Goal: Information Seeking & Learning: Learn about a topic

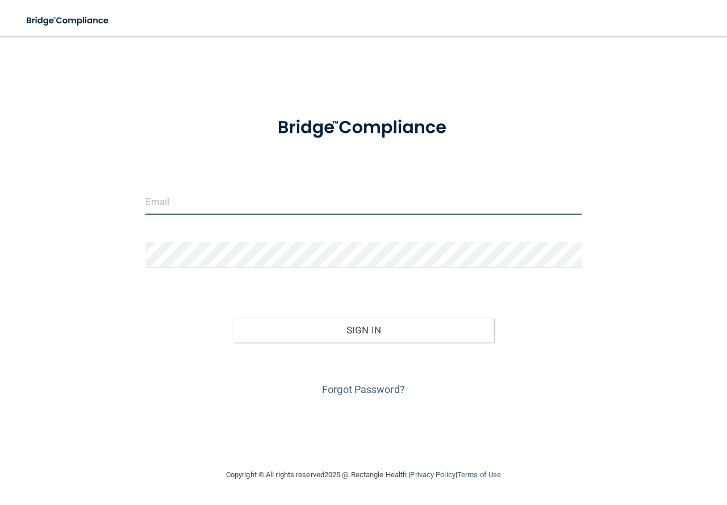
click at [185, 202] on input "email" at bounding box center [363, 202] width 436 height 26
type input "[EMAIL_ADDRESS][DOMAIN_NAME]"
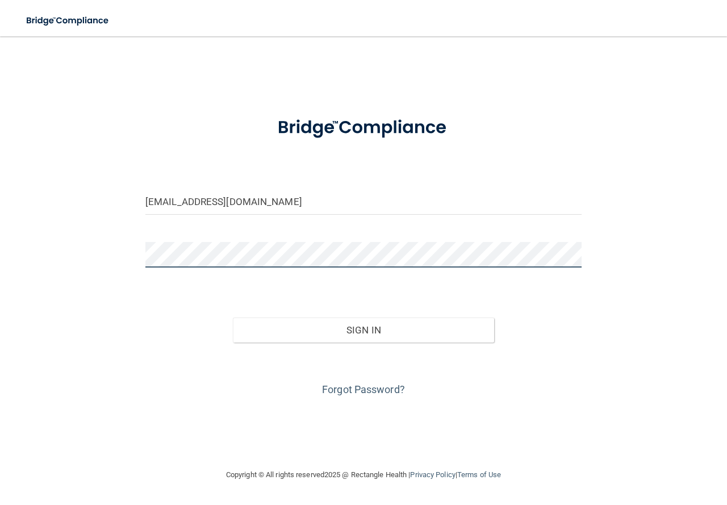
click at [233, 318] on button "Sign In" at bounding box center [364, 330] width 262 height 25
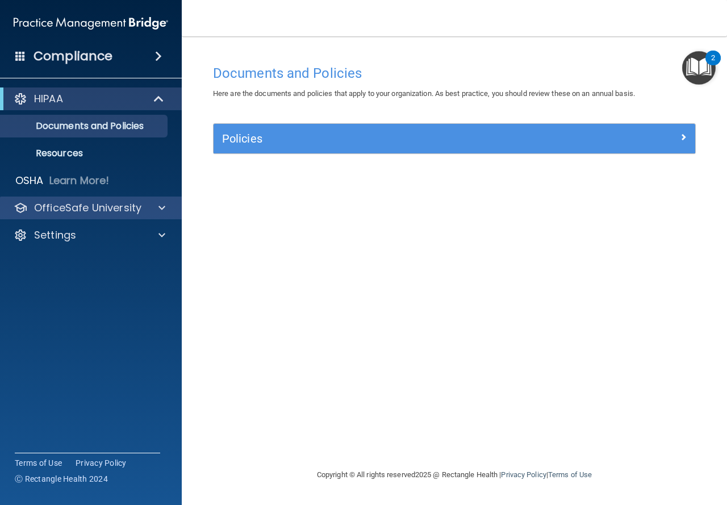
click at [64, 215] on div "OfficeSafe University" at bounding box center [91, 208] width 182 height 23
click at [72, 210] on p "OfficeSafe University" at bounding box center [87, 208] width 107 height 14
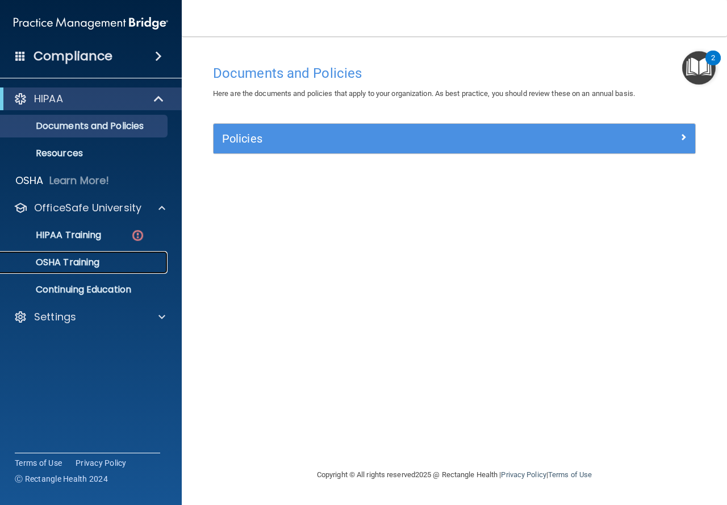
click at [55, 266] on p "OSHA Training" at bounding box center [53, 262] width 92 height 11
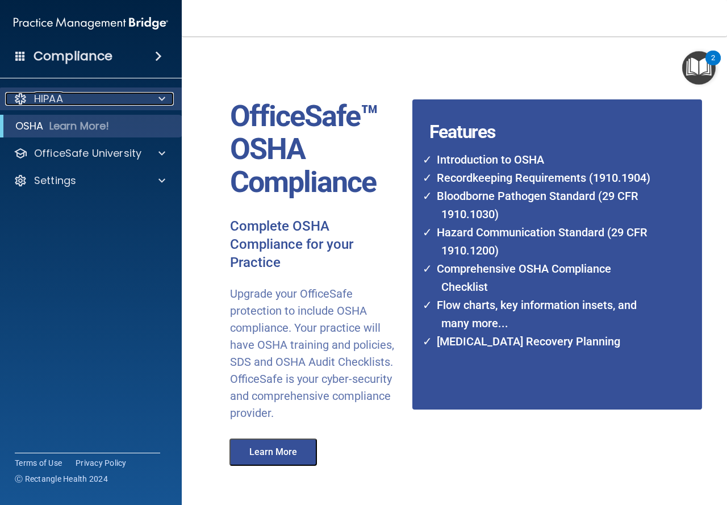
click at [45, 102] on p "HIPAA" at bounding box center [48, 99] width 29 height 14
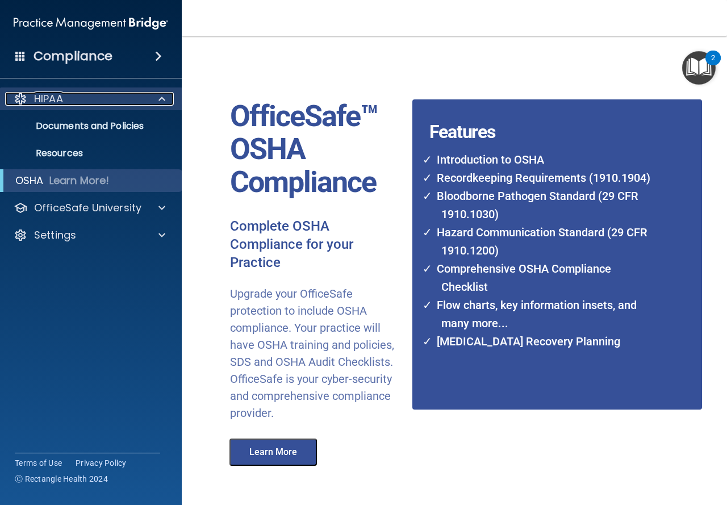
click at [51, 102] on p "HIPAA" at bounding box center [48, 99] width 29 height 14
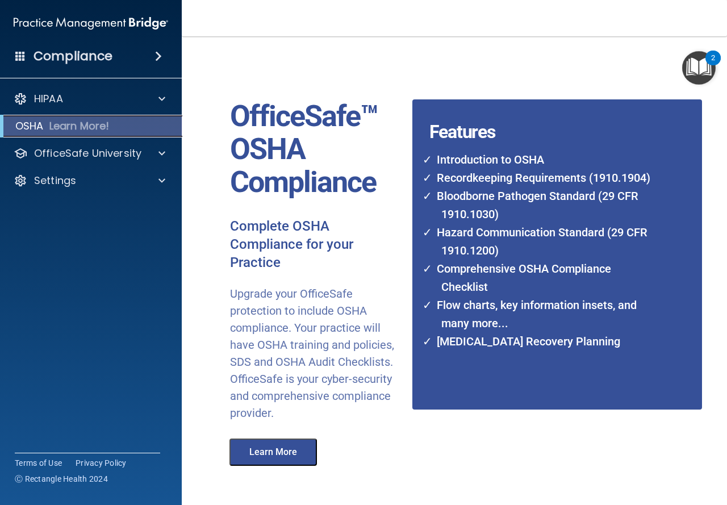
click at [54, 126] on p "Learn More!" at bounding box center [79, 126] width 60 height 14
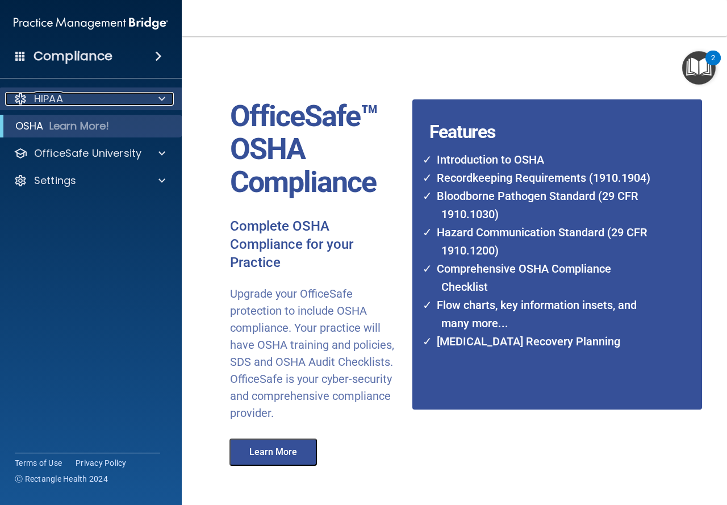
click at [65, 103] on div "HIPAA" at bounding box center [75, 99] width 141 height 14
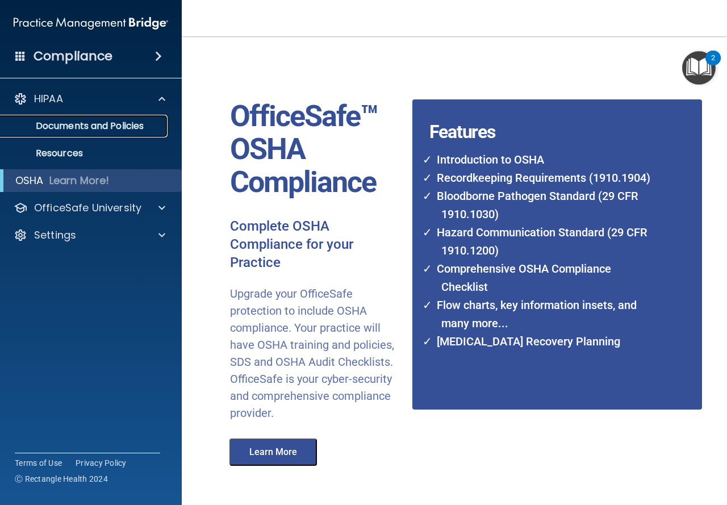
click at [84, 121] on p "Documents and Policies" at bounding box center [84, 125] width 155 height 11
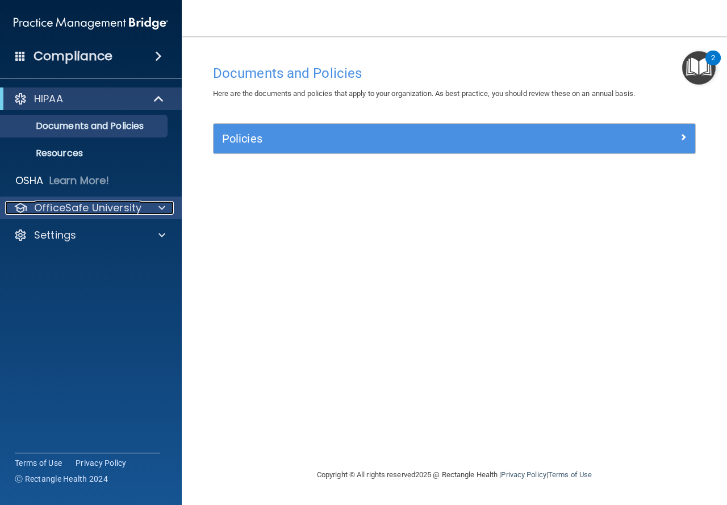
click at [77, 205] on p "OfficeSafe University" at bounding box center [87, 208] width 107 height 14
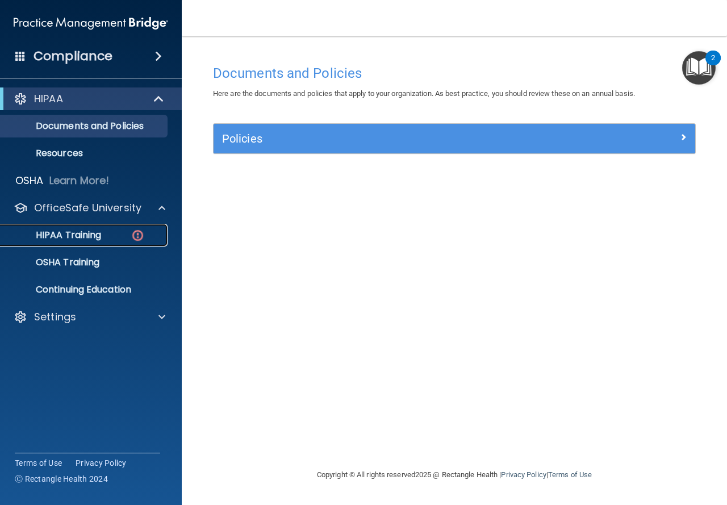
click at [68, 236] on p "HIPAA Training" at bounding box center [54, 235] width 94 height 11
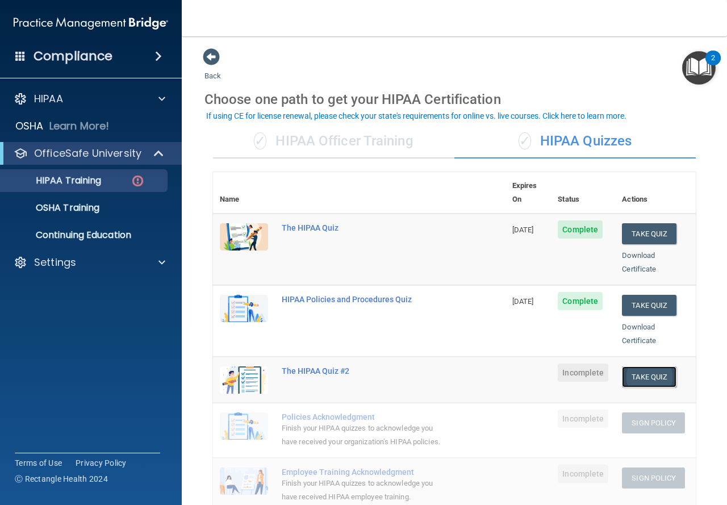
click at [645, 367] on button "Take Quiz" at bounding box center [649, 376] width 55 height 21
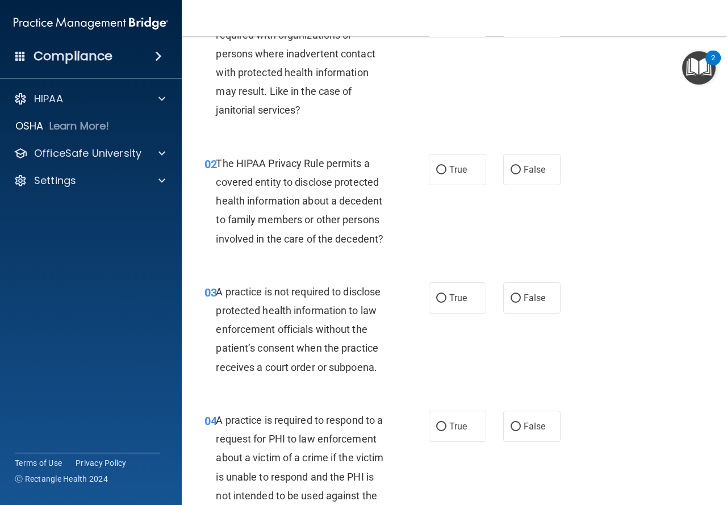
scroll to position [57, 0]
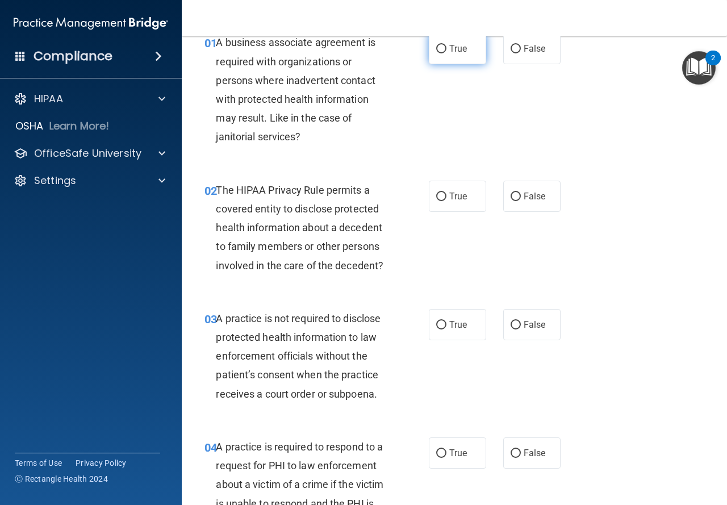
click at [439, 52] on input "True" at bounding box center [441, 49] width 10 height 9
radio input "true"
click at [436, 197] on input "True" at bounding box center [441, 197] width 10 height 9
radio input "true"
click at [511, 322] on input "False" at bounding box center [516, 325] width 10 height 9
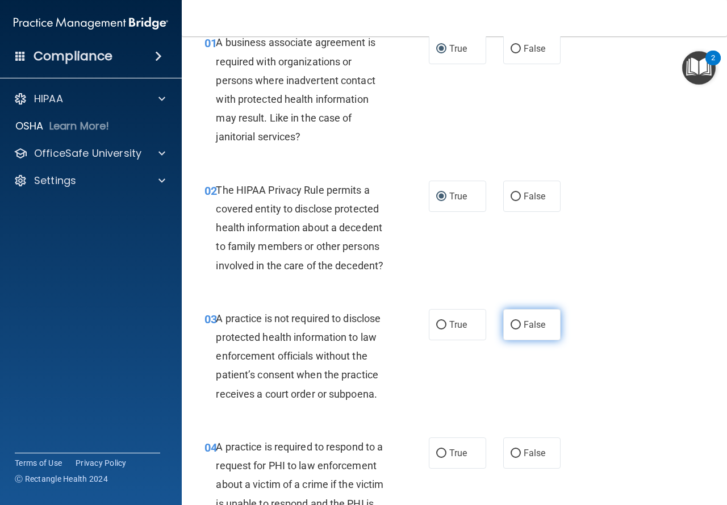
radio input "true"
click at [431, 333] on label "True" at bounding box center [457, 324] width 57 height 31
click at [436, 330] on input "True" at bounding box center [441, 325] width 10 height 9
radio input "true"
radio input "false"
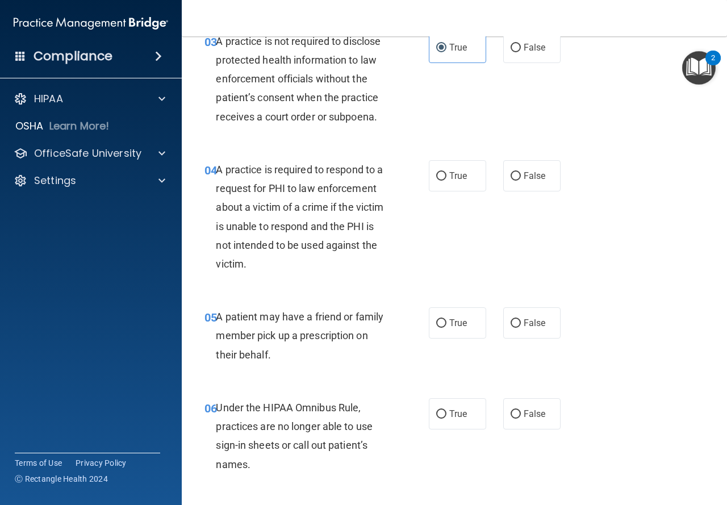
scroll to position [341, 0]
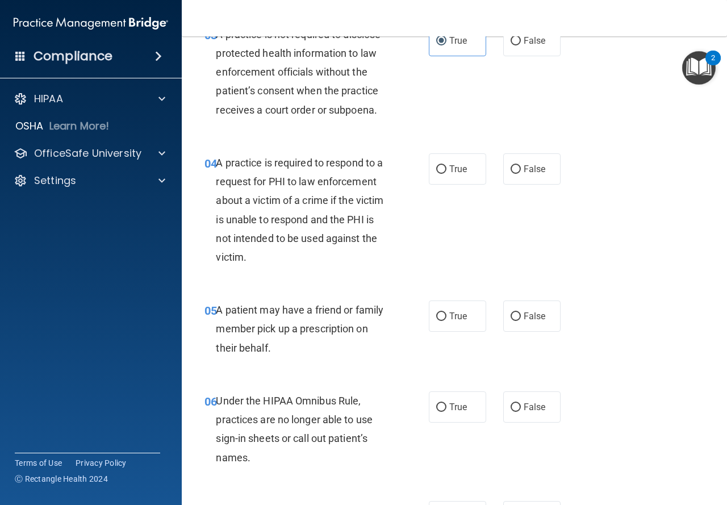
drag, startPoint x: 474, startPoint y: 115, endPoint x: 498, endPoint y: 84, distance: 40.1
click at [469, 69] on div "03 A practice is not required to disclose protected health information to law e…" at bounding box center [454, 75] width 517 height 128
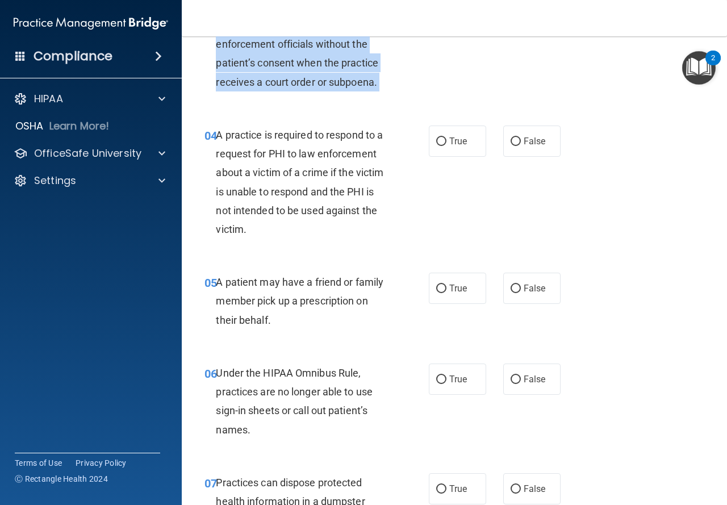
scroll to position [443, 0]
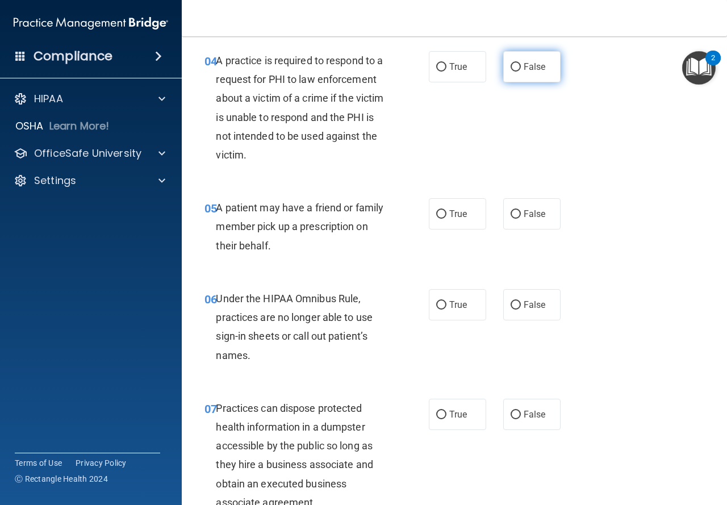
click at [516, 69] on label "False" at bounding box center [531, 66] width 57 height 31
click at [516, 69] on input "False" at bounding box center [516, 67] width 10 height 9
radio input "true"
click at [445, 215] on label "True" at bounding box center [457, 213] width 57 height 31
click at [445, 215] on input "True" at bounding box center [441, 214] width 10 height 9
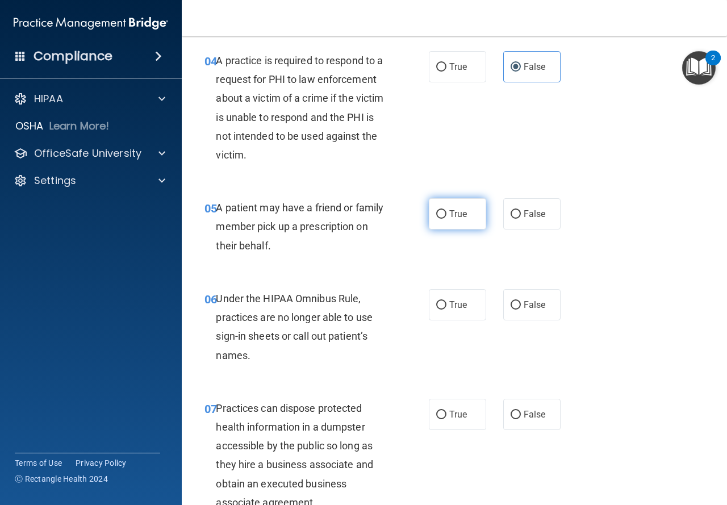
radio input "true"
drag, startPoint x: 514, startPoint y: 305, endPoint x: 504, endPoint y: 312, distance: 11.7
click at [514, 305] on input "False" at bounding box center [516, 305] width 10 height 9
radio input "true"
drag, startPoint x: 513, startPoint y: 410, endPoint x: 505, endPoint y: 411, distance: 8.0
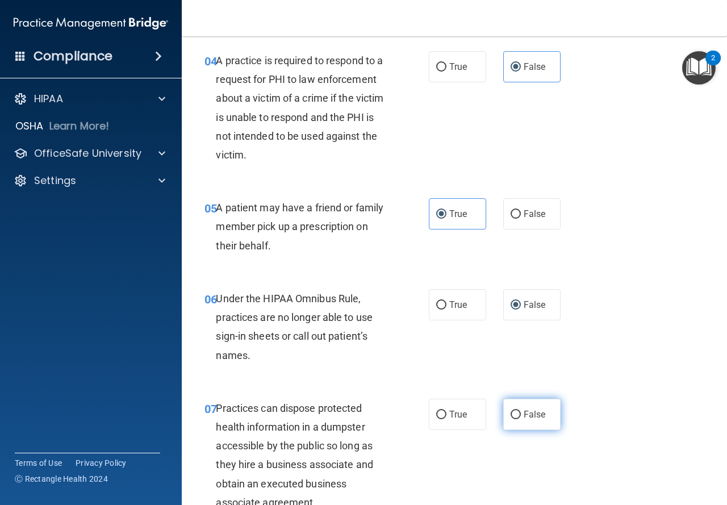
click at [513, 411] on input "False" at bounding box center [516, 415] width 10 height 9
radio input "true"
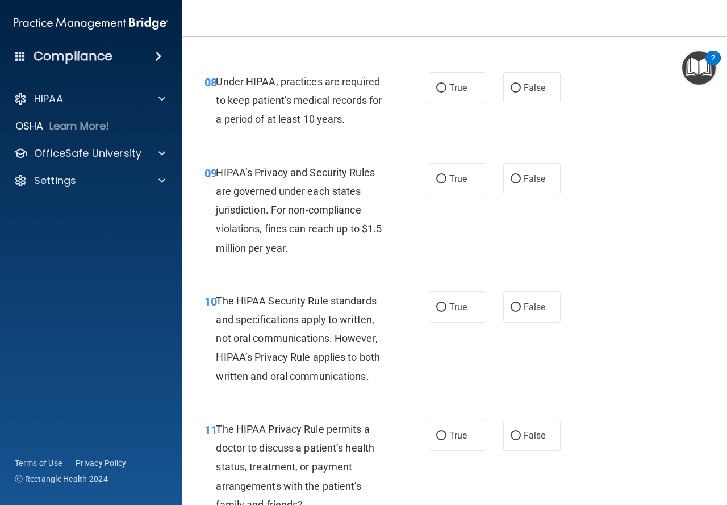
scroll to position [949, 0]
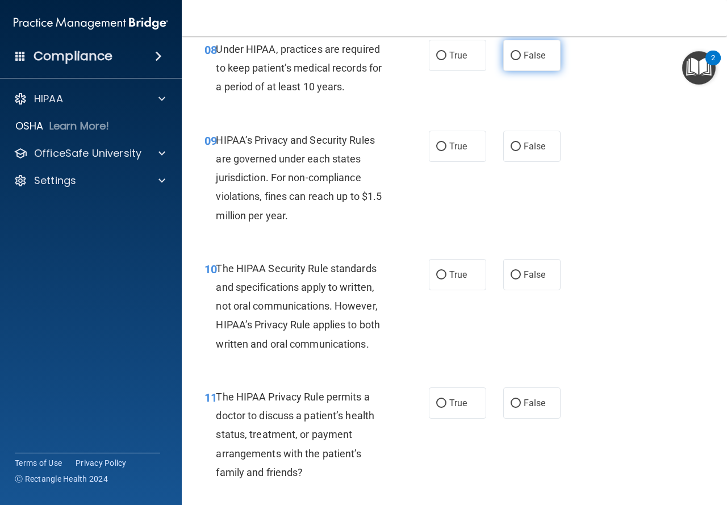
click at [513, 59] on input "False" at bounding box center [516, 56] width 10 height 9
radio input "true"
click at [448, 153] on label "True" at bounding box center [457, 146] width 57 height 31
click at [447, 151] on input "True" at bounding box center [441, 147] width 10 height 9
radio input "true"
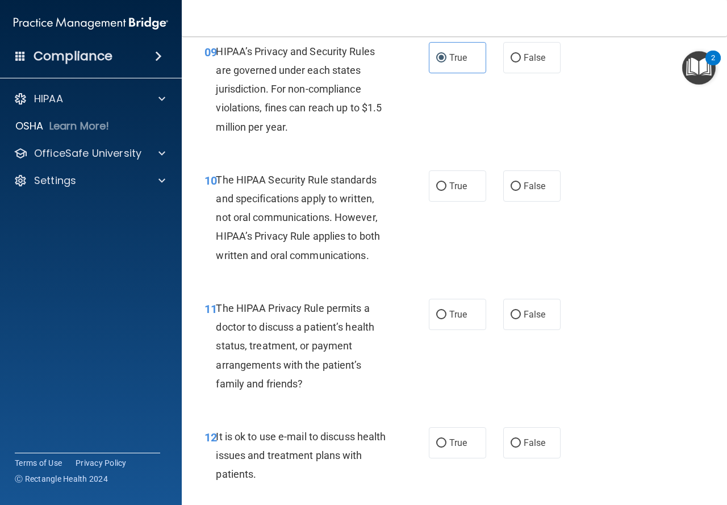
scroll to position [1063, 0]
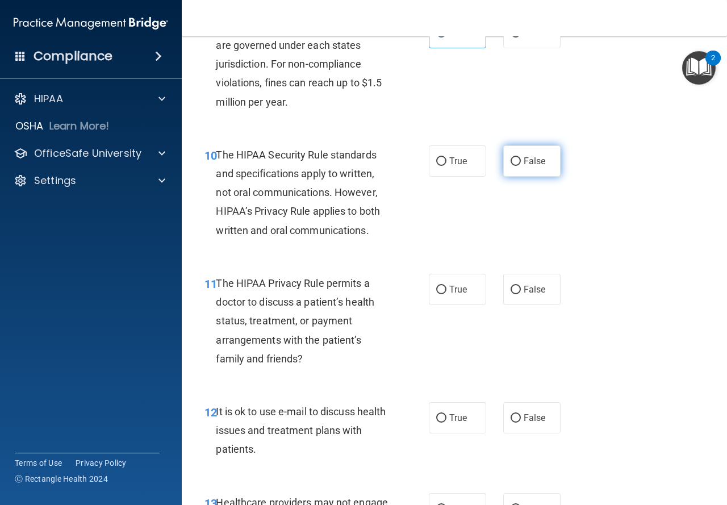
click at [511, 158] on input "False" at bounding box center [516, 161] width 10 height 9
radio input "true"
click at [436, 290] on input "True" at bounding box center [441, 290] width 10 height 9
radio input "true"
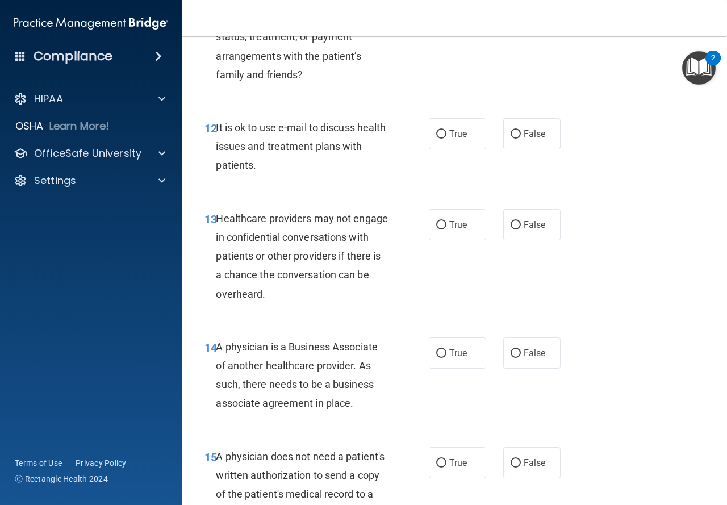
scroll to position [1404, 0]
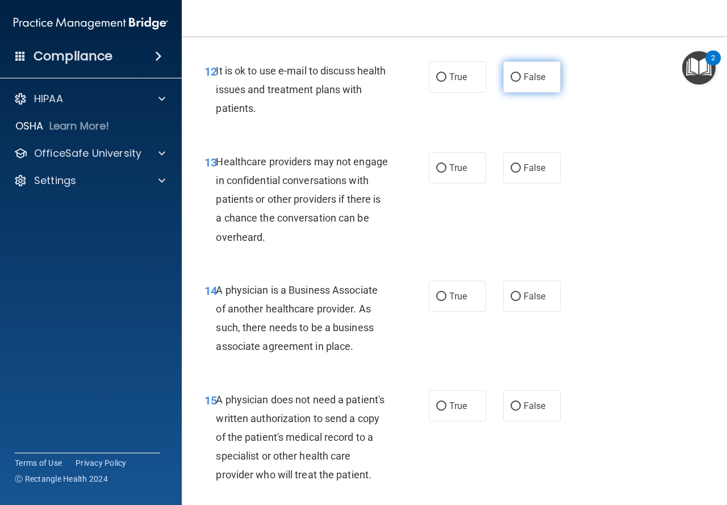
click at [517, 80] on label "False" at bounding box center [531, 76] width 57 height 31
click at [517, 80] on input "False" at bounding box center [516, 77] width 10 height 9
radio input "true"
click at [437, 164] on input "True" at bounding box center [441, 168] width 10 height 9
radio input "true"
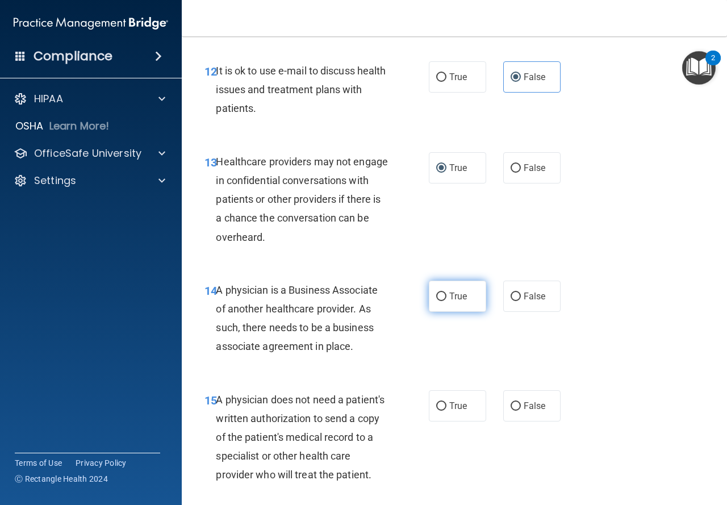
click at [438, 299] on input "True" at bounding box center [441, 297] width 10 height 9
radio input "true"
click at [515, 406] on input "False" at bounding box center [516, 406] width 10 height 9
radio input "true"
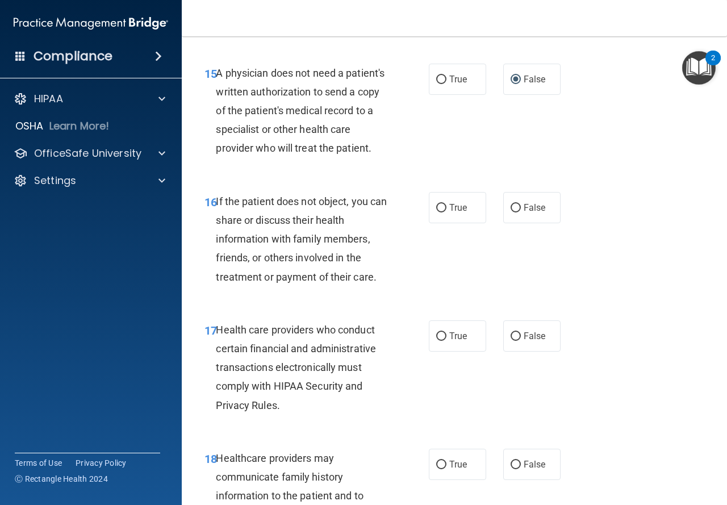
scroll to position [1674, 0]
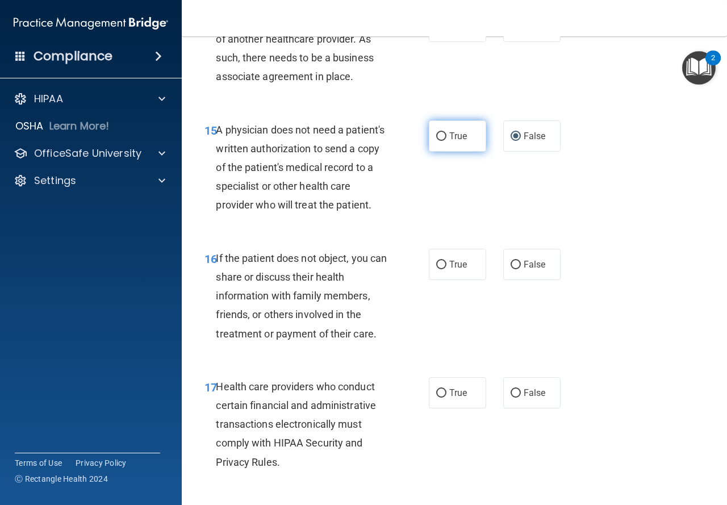
click at [455, 142] on label "True" at bounding box center [457, 135] width 57 height 31
click at [447, 141] on input "True" at bounding box center [441, 136] width 10 height 9
radio input "true"
radio input "false"
click at [449, 270] on span "True" at bounding box center [458, 264] width 18 height 11
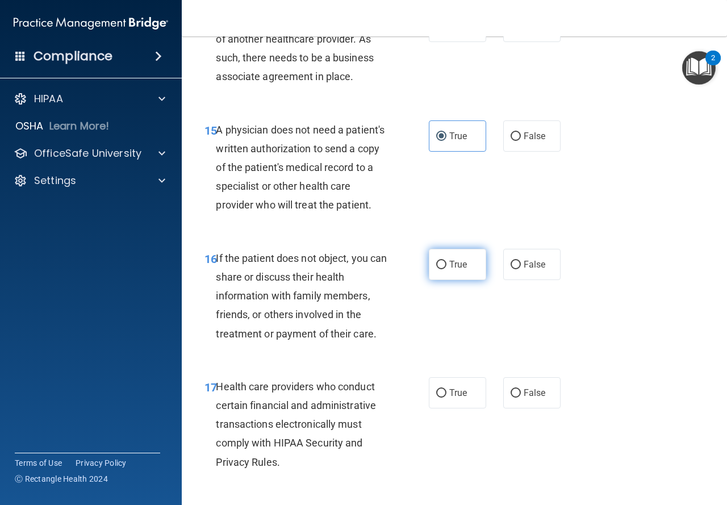
click at [447, 269] on input "True" at bounding box center [441, 265] width 10 height 9
radio input "true"
click at [449, 408] on label "True" at bounding box center [457, 392] width 57 height 31
click at [447, 398] on input "True" at bounding box center [441, 393] width 10 height 9
radio input "true"
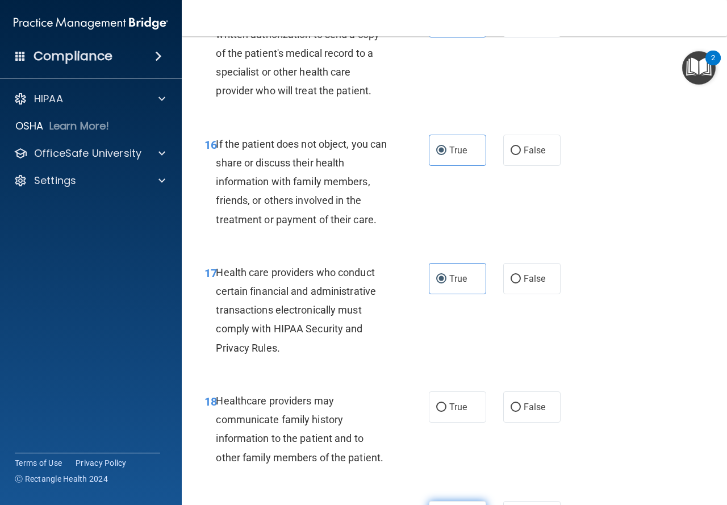
scroll to position [1787, 0]
click at [454, 285] on span "True" at bounding box center [458, 279] width 18 height 11
click at [447, 284] on input "True" at bounding box center [441, 280] width 10 height 9
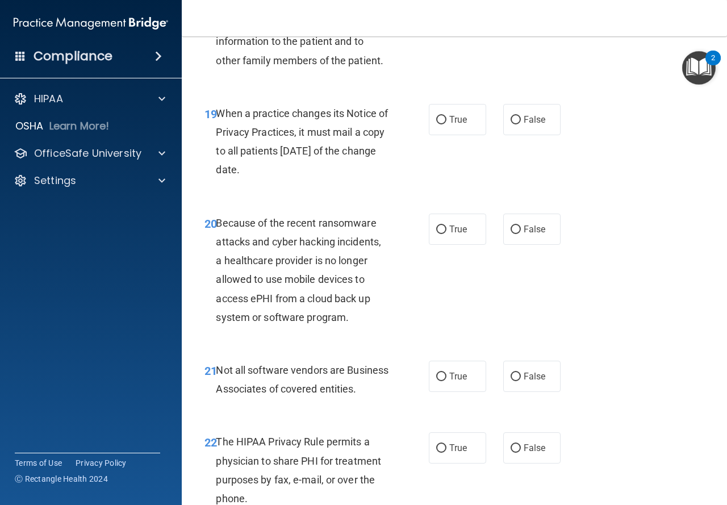
scroll to position [2128, 0]
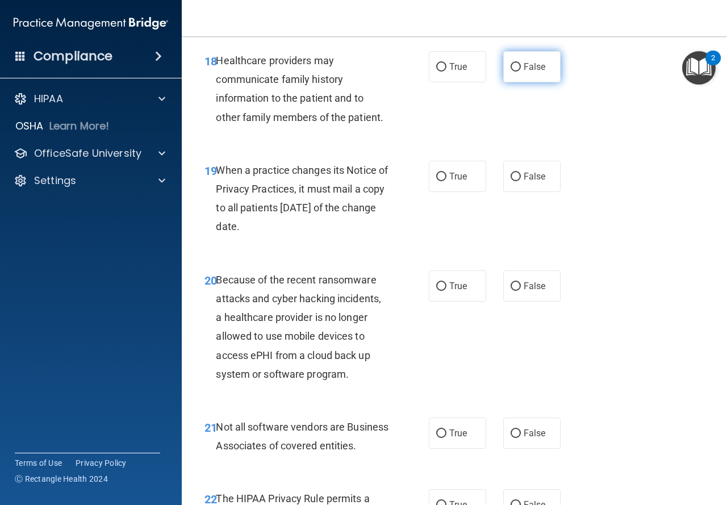
click at [511, 72] on input "False" at bounding box center [516, 67] width 10 height 9
radio input "true"
click at [516, 192] on label "False" at bounding box center [531, 176] width 57 height 31
click at [516, 181] on input "False" at bounding box center [516, 177] width 10 height 9
radio input "true"
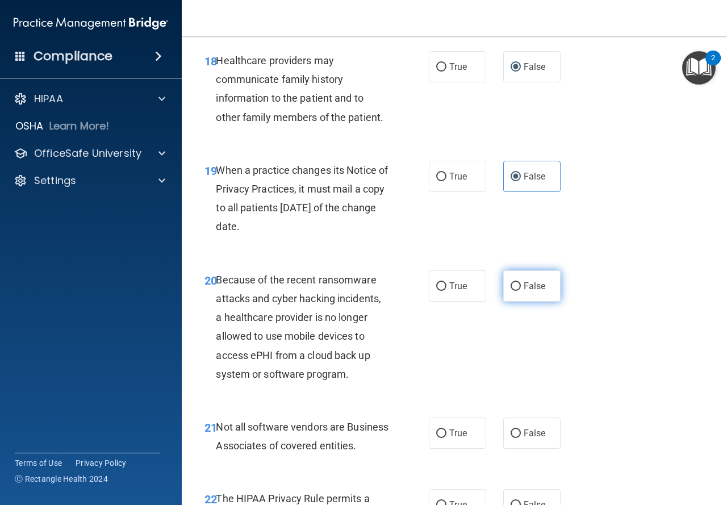
click at [515, 302] on label "False" at bounding box center [531, 285] width 57 height 31
click at [515, 291] on input "False" at bounding box center [516, 286] width 10 height 9
radio input "true"
click at [449, 439] on span "True" at bounding box center [458, 433] width 18 height 11
click at [446, 438] on input "True" at bounding box center [441, 433] width 10 height 9
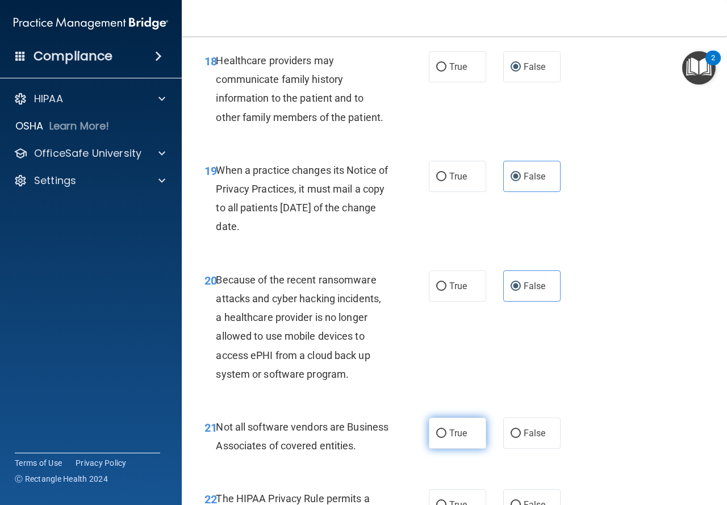
radio input "true"
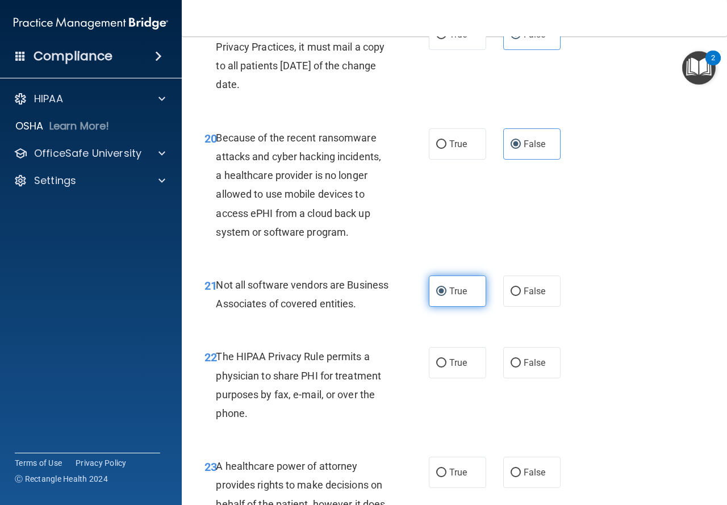
scroll to position [2355, 0]
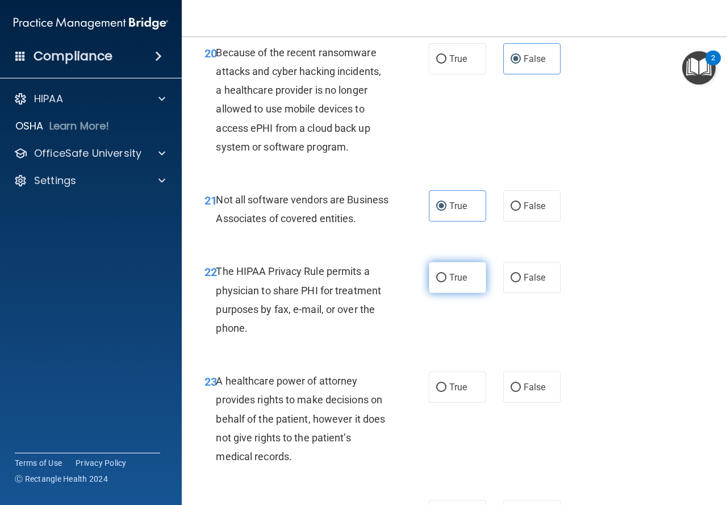
click at [452, 293] on label "True" at bounding box center [457, 277] width 57 height 31
click at [447, 282] on input "True" at bounding box center [441, 278] width 10 height 9
radio input "true"
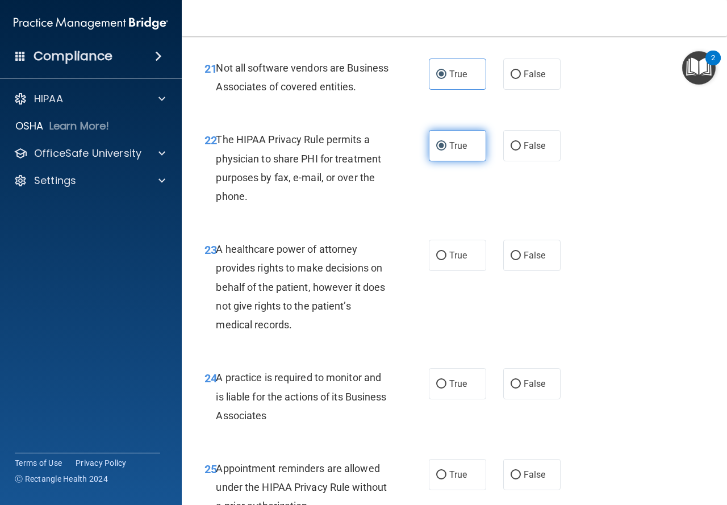
scroll to position [2526, 0]
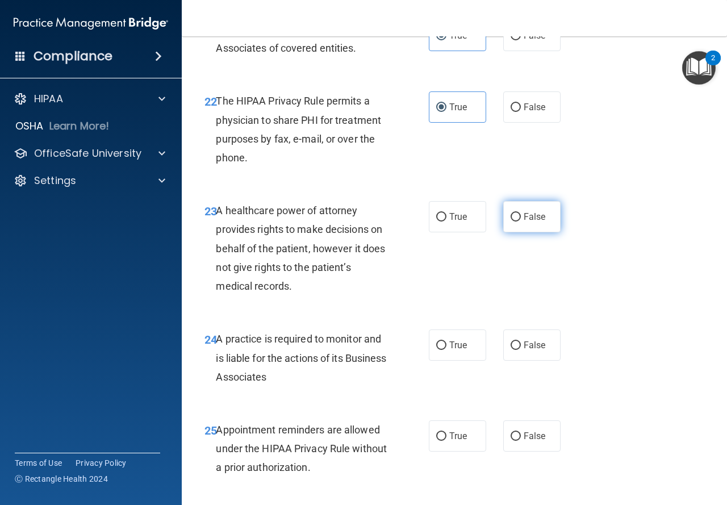
click at [514, 222] on input "False" at bounding box center [516, 217] width 10 height 9
radio input "true"
click at [449, 361] on label "True" at bounding box center [457, 345] width 57 height 31
click at [447, 350] on input "True" at bounding box center [441, 345] width 10 height 9
radio input "true"
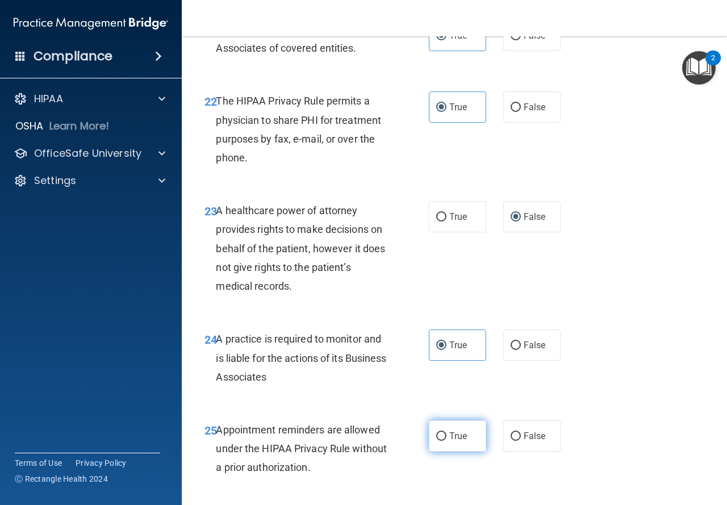
click at [453, 441] on span "True" at bounding box center [458, 436] width 18 height 11
click at [447, 441] on input "True" at bounding box center [441, 436] width 10 height 9
radio input "true"
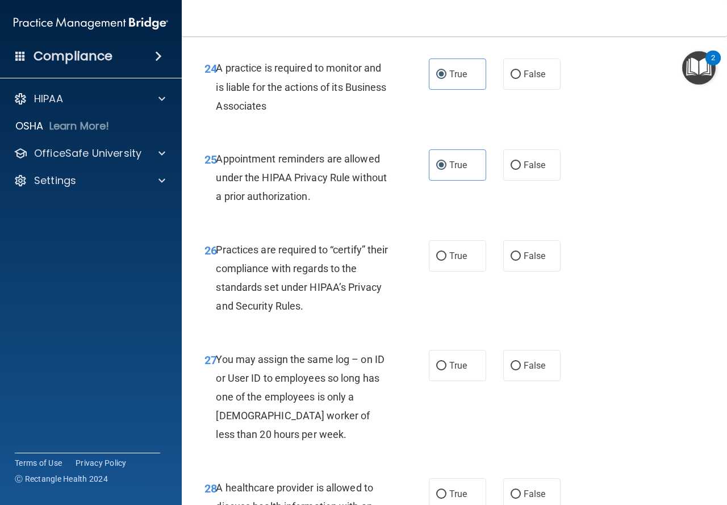
scroll to position [2810, 0]
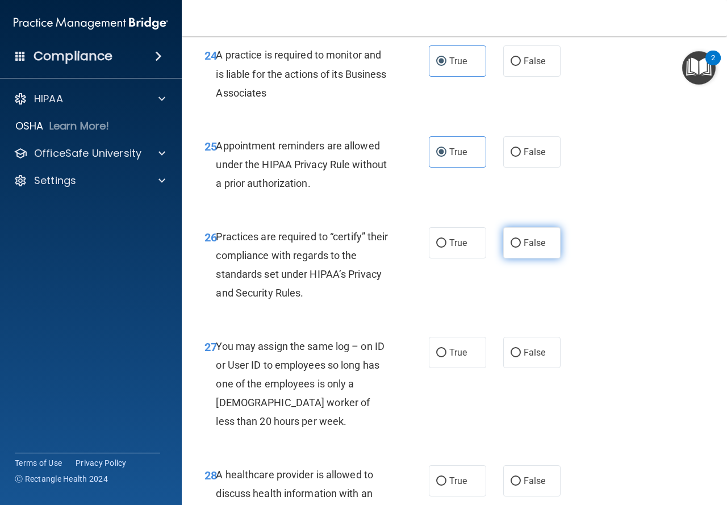
click at [527, 248] on span "False" at bounding box center [535, 242] width 22 height 11
click at [521, 248] on input "False" at bounding box center [516, 243] width 10 height 9
radio input "true"
click at [511, 357] on input "False" at bounding box center [516, 353] width 10 height 9
radio input "true"
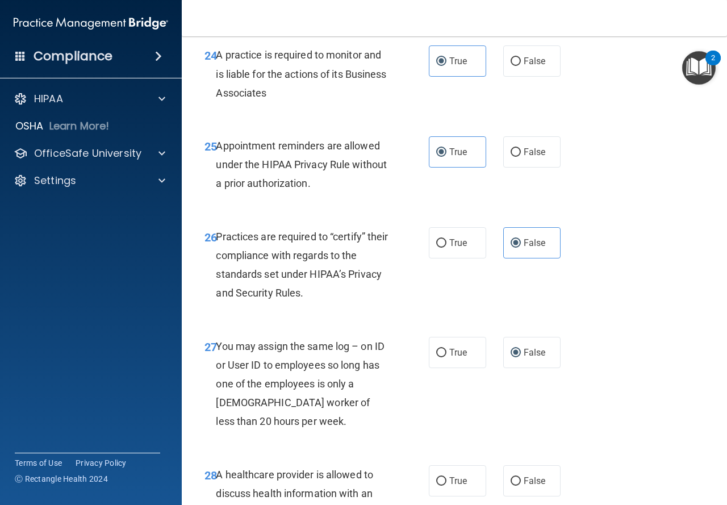
scroll to position [3151, 0]
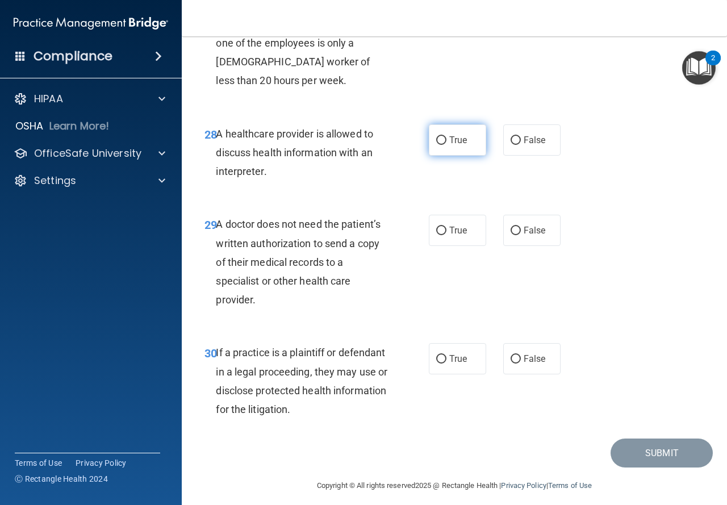
click at [454, 156] on label "True" at bounding box center [457, 139] width 57 height 31
click at [447, 145] on input "True" at bounding box center [441, 140] width 10 height 9
radio input "true"
click at [449, 236] on span "True" at bounding box center [458, 230] width 18 height 11
click at [447, 235] on input "True" at bounding box center [441, 231] width 10 height 9
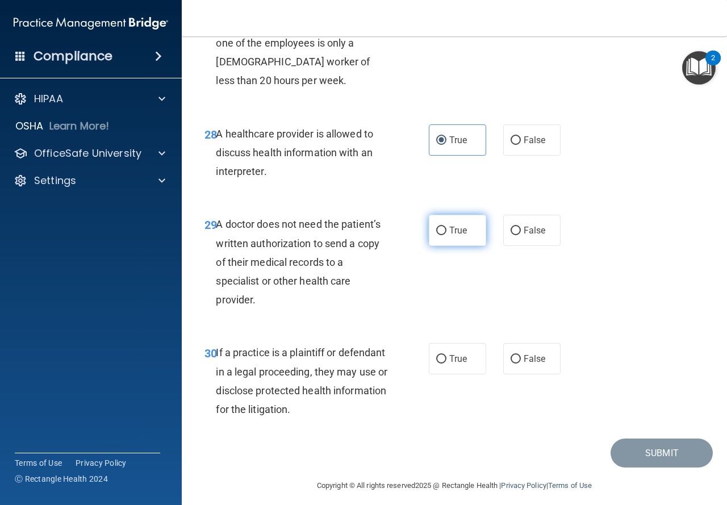
radio input "true"
click at [464, 374] on label "True" at bounding box center [457, 358] width 57 height 31
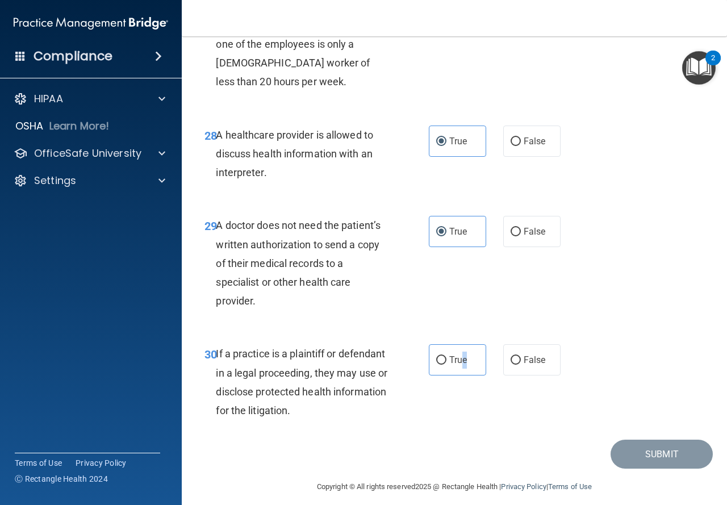
scroll to position [3196, 0]
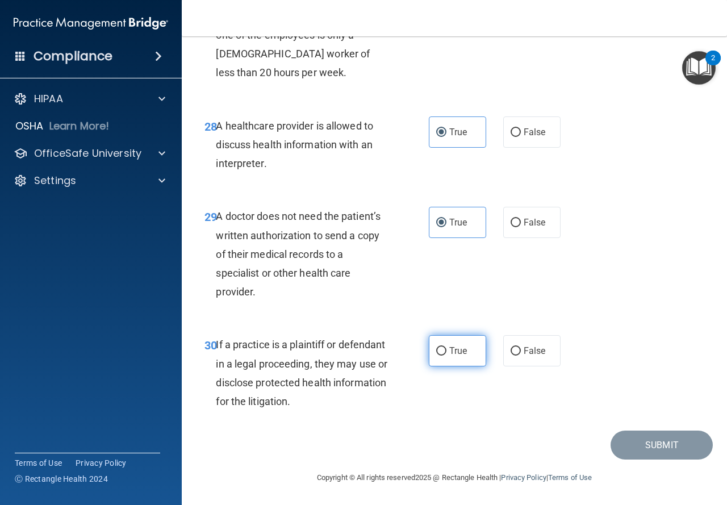
click at [453, 354] on span "True" at bounding box center [458, 350] width 18 height 11
click at [447, 354] on input "True" at bounding box center [441, 351] width 10 height 9
radio input "true"
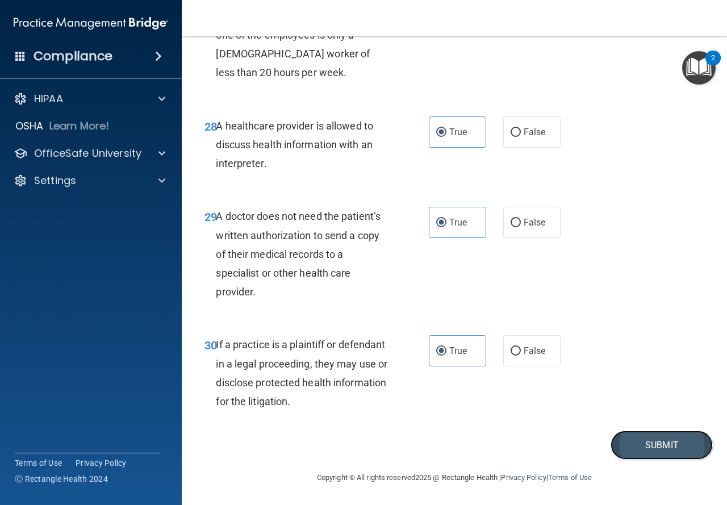
click at [665, 449] on button "Submit" at bounding box center [662, 445] width 102 height 29
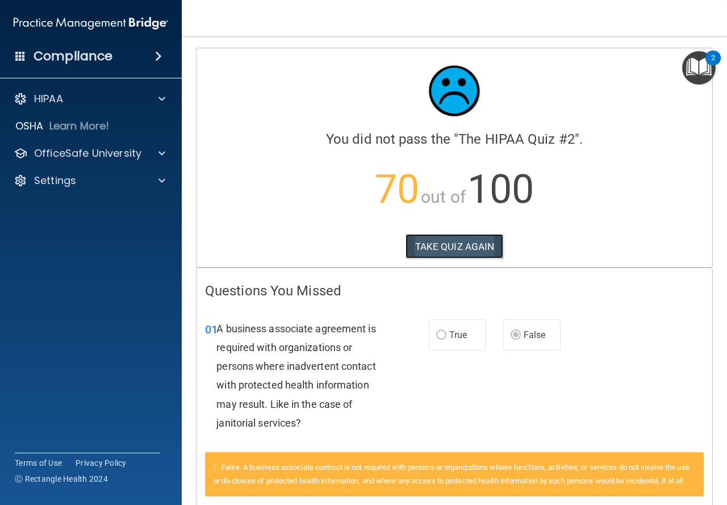
click at [428, 255] on button "TAKE QUIZ AGAIN" at bounding box center [455, 246] width 98 height 25
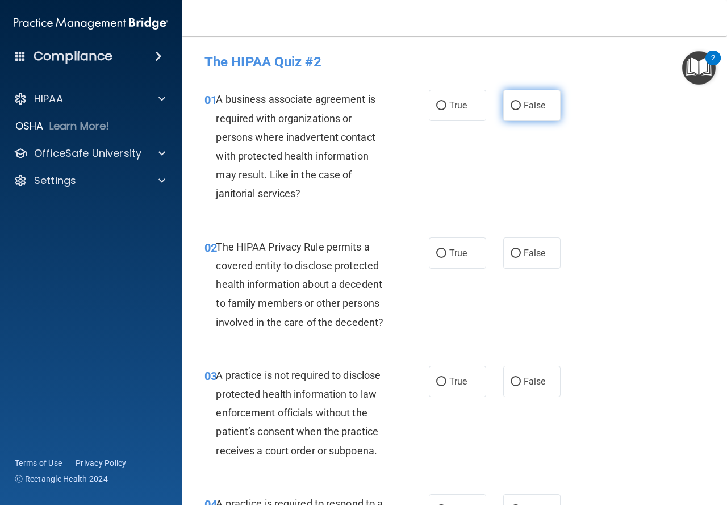
click at [504, 106] on label "False" at bounding box center [531, 105] width 57 height 31
click at [511, 106] on input "False" at bounding box center [516, 106] width 10 height 9
radio input "true"
click at [455, 253] on span "True" at bounding box center [458, 253] width 18 height 11
click at [447, 253] on input "True" at bounding box center [441, 253] width 10 height 9
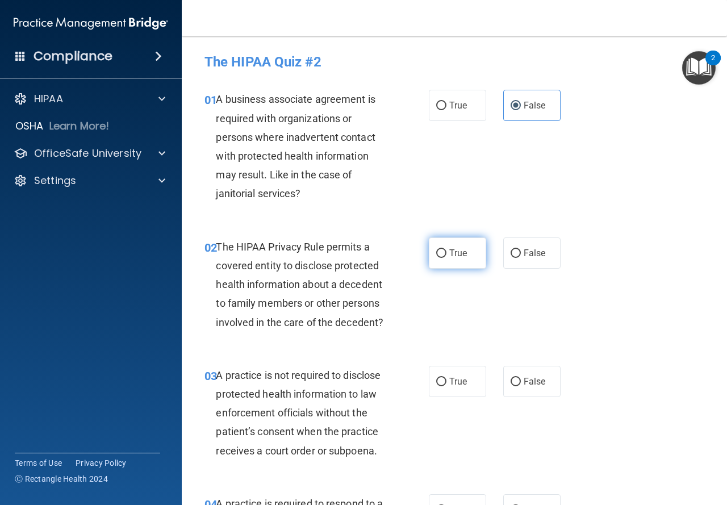
radio input "true"
click at [466, 383] on label "True" at bounding box center [457, 381] width 57 height 31
click at [447, 383] on input "True" at bounding box center [441, 382] width 10 height 9
radio input "true"
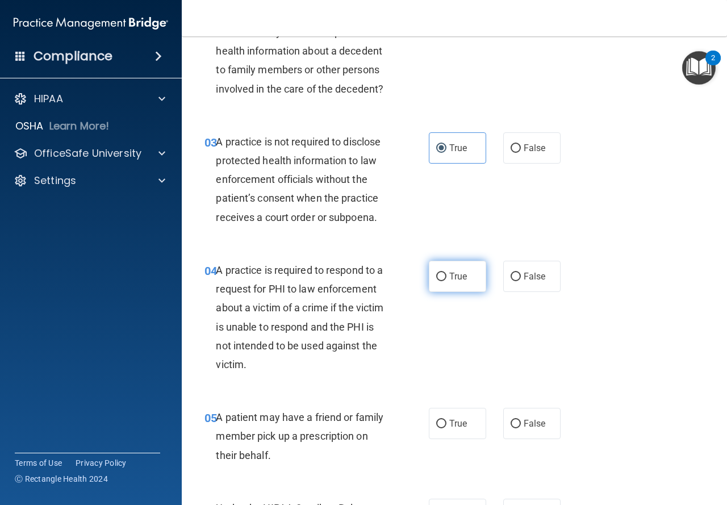
scroll to position [284, 0]
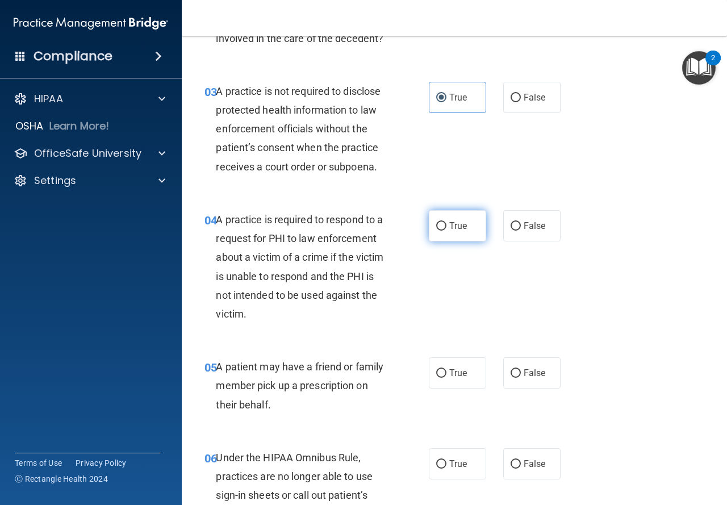
click at [466, 236] on label "True" at bounding box center [457, 225] width 57 height 31
click at [447, 231] on input "True" at bounding box center [441, 226] width 10 height 9
radio input "true"
click at [459, 385] on label "True" at bounding box center [457, 372] width 57 height 31
click at [447, 378] on input "True" at bounding box center [441, 373] width 10 height 9
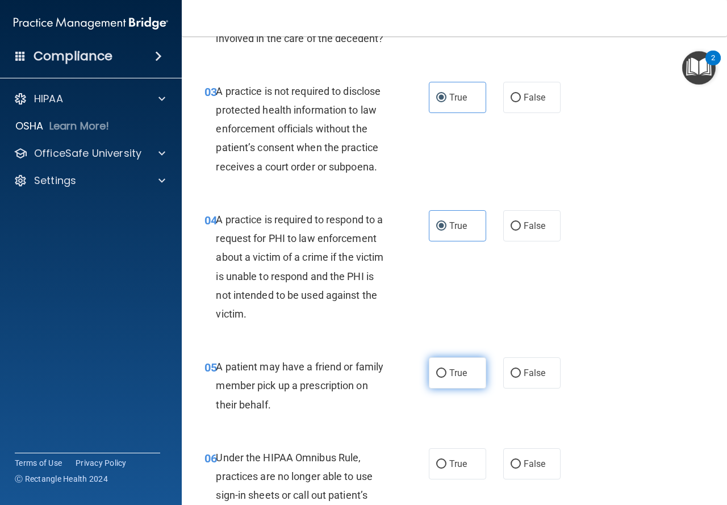
radio input "true"
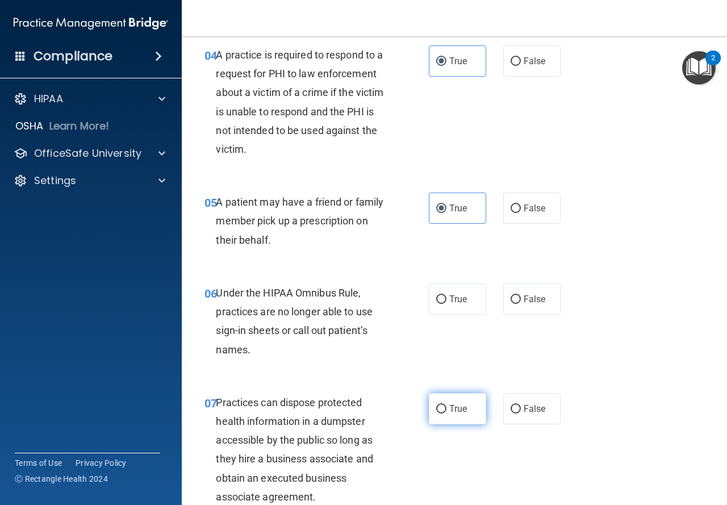
scroll to position [511, 0]
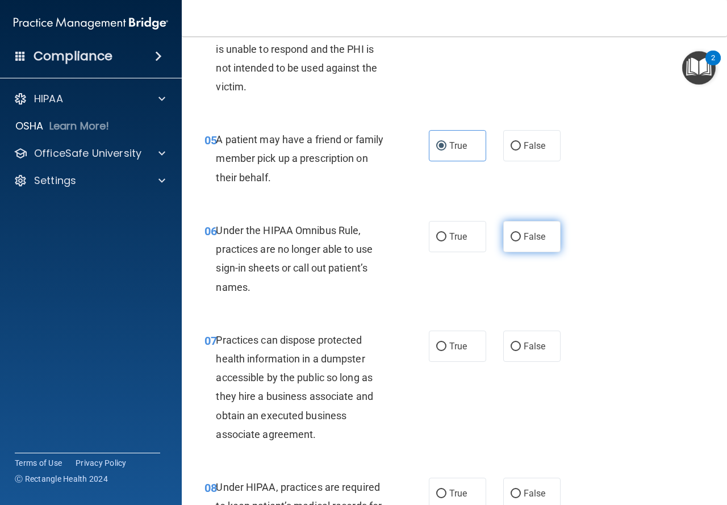
click at [525, 244] on label "False" at bounding box center [531, 236] width 57 height 31
click at [521, 241] on input "False" at bounding box center [516, 237] width 10 height 9
radio input "true"
click at [518, 354] on label "False" at bounding box center [531, 346] width 57 height 31
click at [518, 351] on input "False" at bounding box center [516, 347] width 10 height 9
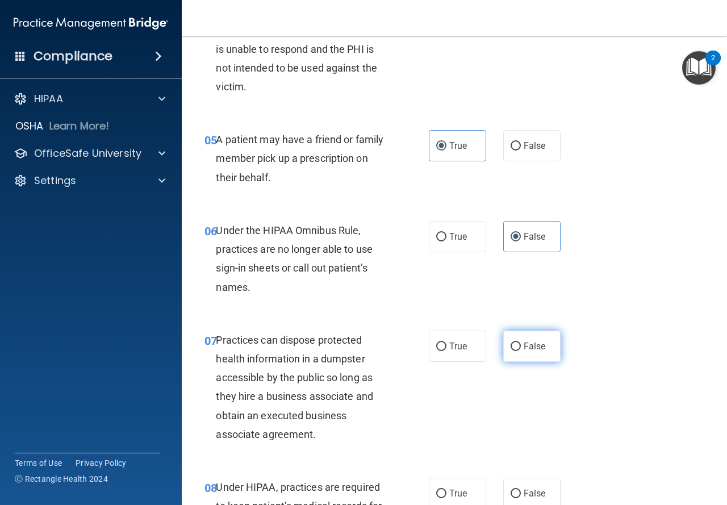
radio input "true"
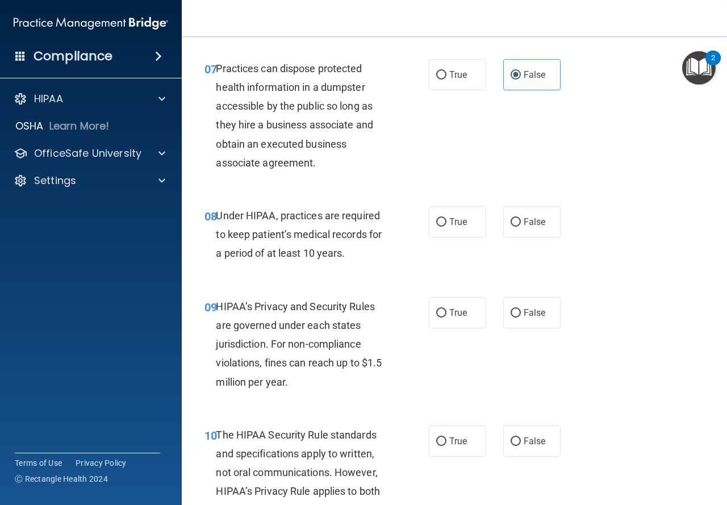
scroll to position [795, 0]
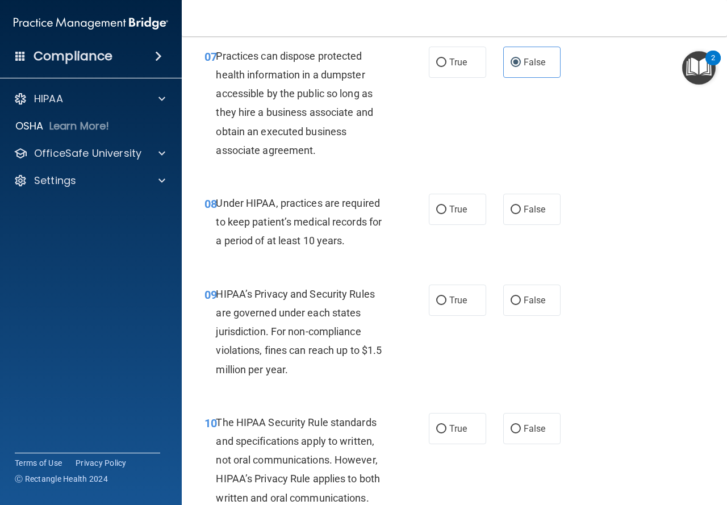
click at [520, 227] on div "08 Under HIPAA, practices are required to keep patient’s medical records for a …" at bounding box center [454, 225] width 517 height 91
click at [524, 219] on label "False" at bounding box center [531, 209] width 57 height 31
click at [521, 214] on input "False" at bounding box center [516, 210] width 10 height 9
radio input "true"
click at [526, 297] on span "False" at bounding box center [535, 300] width 22 height 11
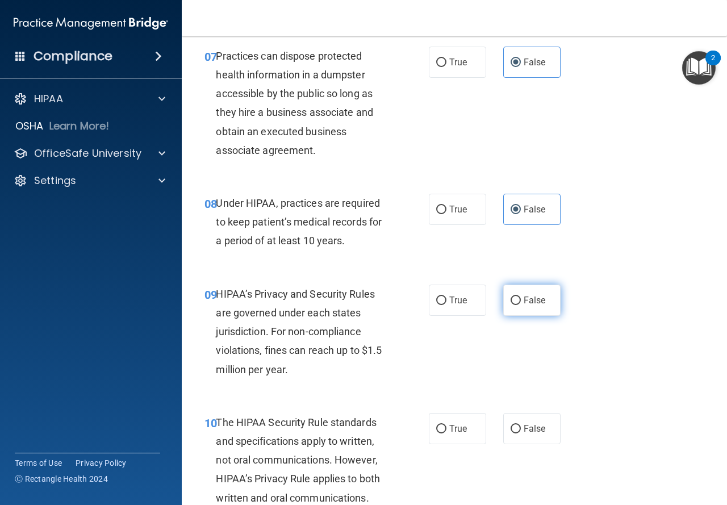
click at [521, 297] on input "False" at bounding box center [516, 301] width 10 height 9
radio input "true"
click at [449, 431] on span "True" at bounding box center [458, 428] width 18 height 11
click at [447, 431] on input "True" at bounding box center [441, 429] width 10 height 9
radio input "true"
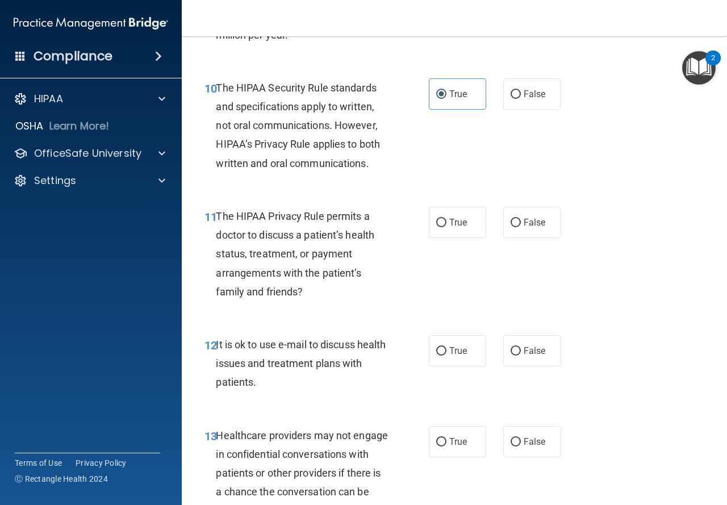
scroll to position [1136, 0]
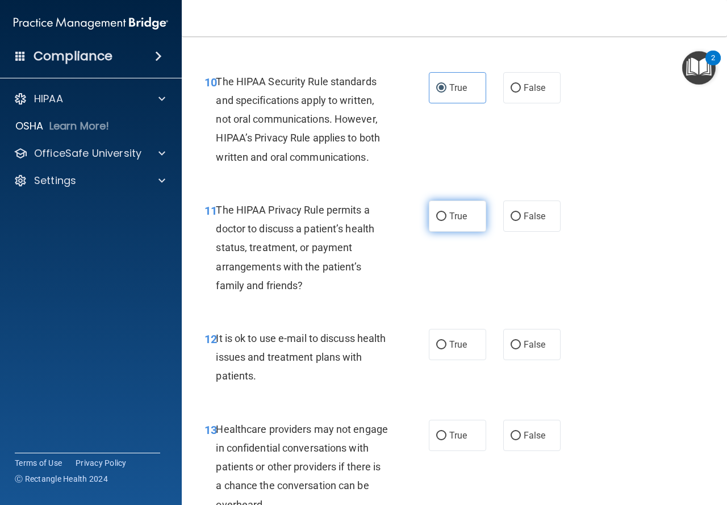
click at [463, 219] on span "True" at bounding box center [458, 216] width 18 height 11
click at [447, 219] on input "True" at bounding box center [441, 216] width 10 height 9
radio input "true"
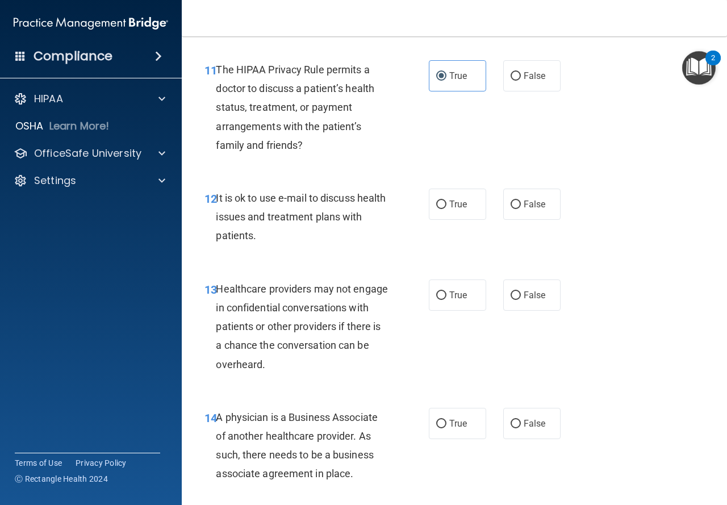
scroll to position [1307, 0]
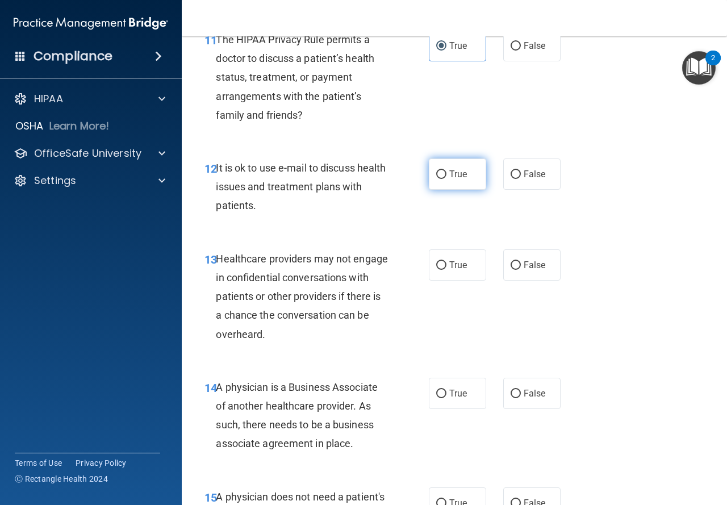
click at [466, 178] on label "True" at bounding box center [457, 174] width 57 height 31
click at [447, 178] on input "True" at bounding box center [441, 174] width 10 height 9
radio input "true"
click at [460, 265] on span "True" at bounding box center [458, 265] width 18 height 11
click at [447, 265] on input "True" at bounding box center [441, 265] width 10 height 9
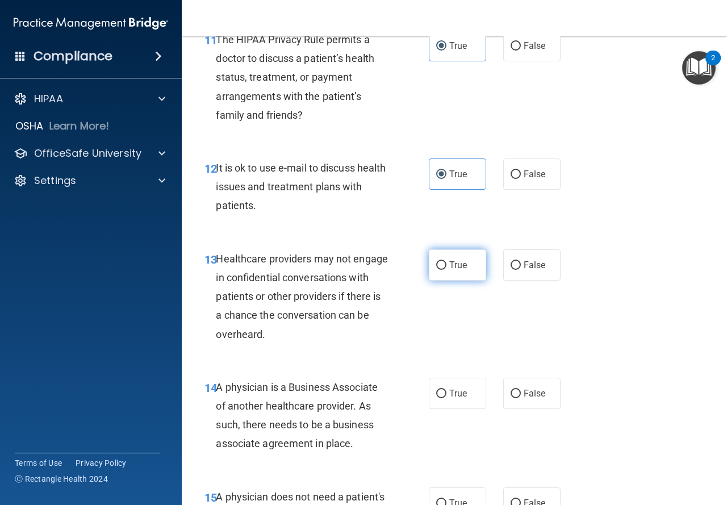
radio input "true"
click at [449, 43] on span "True" at bounding box center [458, 45] width 18 height 11
click at [447, 43] on input "True" at bounding box center [441, 46] width 10 height 9
click at [530, 260] on span "False" at bounding box center [535, 265] width 22 height 11
click at [521, 261] on input "False" at bounding box center [516, 265] width 10 height 9
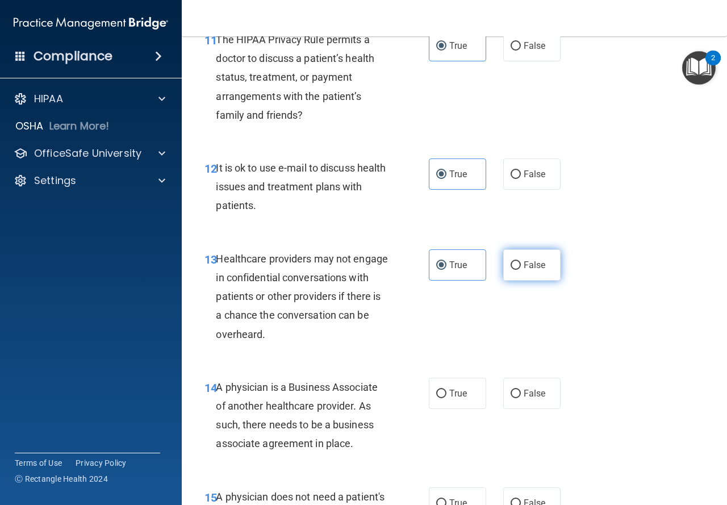
radio input "true"
radio input "false"
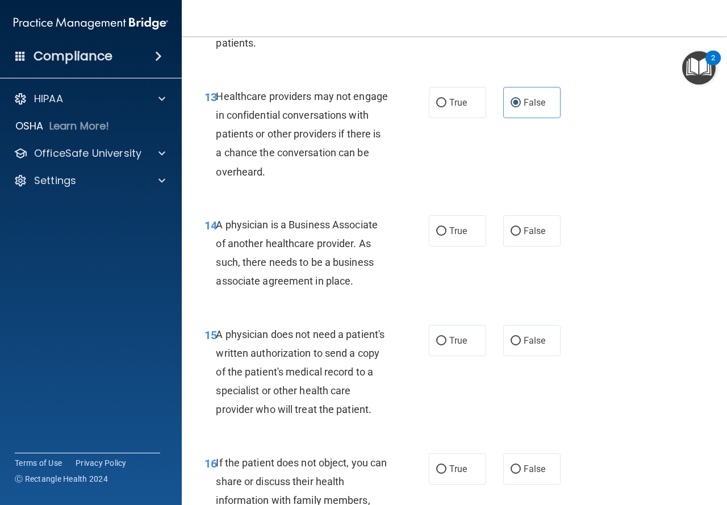
scroll to position [1534, 0]
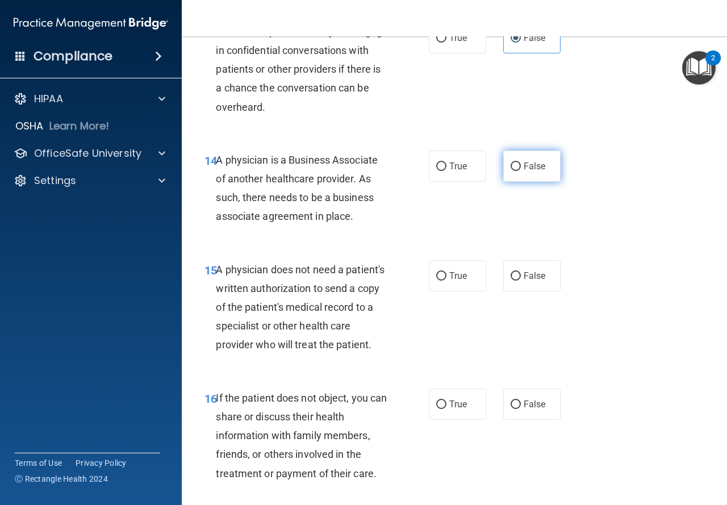
click at [518, 174] on label "False" at bounding box center [531, 166] width 57 height 31
click at [518, 171] on input "False" at bounding box center [516, 166] width 10 height 9
radio input "true"
click at [457, 276] on span "True" at bounding box center [458, 275] width 18 height 11
click at [447, 276] on input "True" at bounding box center [441, 276] width 10 height 9
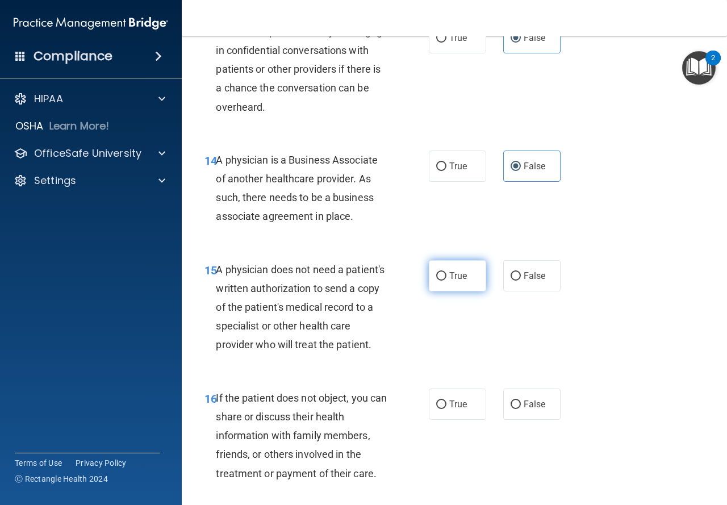
radio input "true"
click at [464, 420] on label "True" at bounding box center [457, 404] width 57 height 31
click at [447, 409] on input "True" at bounding box center [441, 405] width 10 height 9
radio input "true"
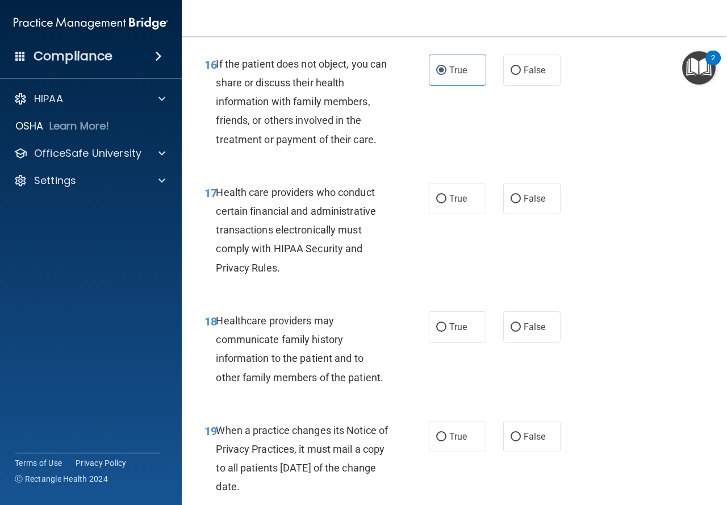
scroll to position [1932, 0]
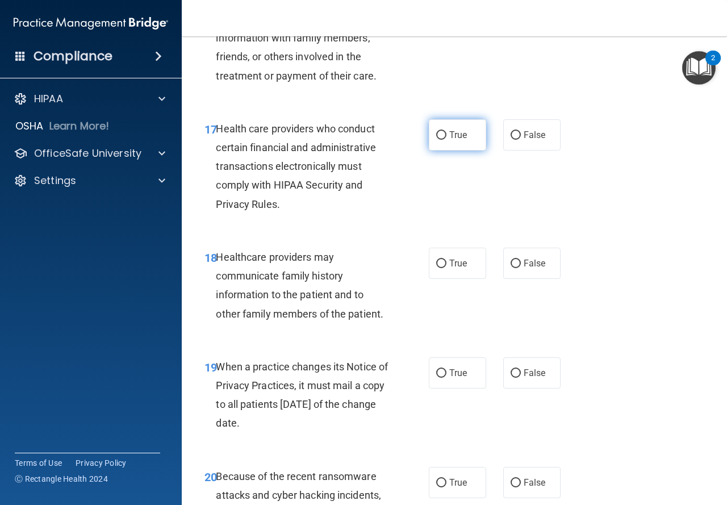
click at [440, 151] on label "True" at bounding box center [457, 134] width 57 height 31
click at [440, 140] on input "True" at bounding box center [441, 135] width 10 height 9
radio input "true"
click at [530, 269] on span "False" at bounding box center [535, 263] width 22 height 11
click at [521, 268] on input "False" at bounding box center [516, 264] width 10 height 9
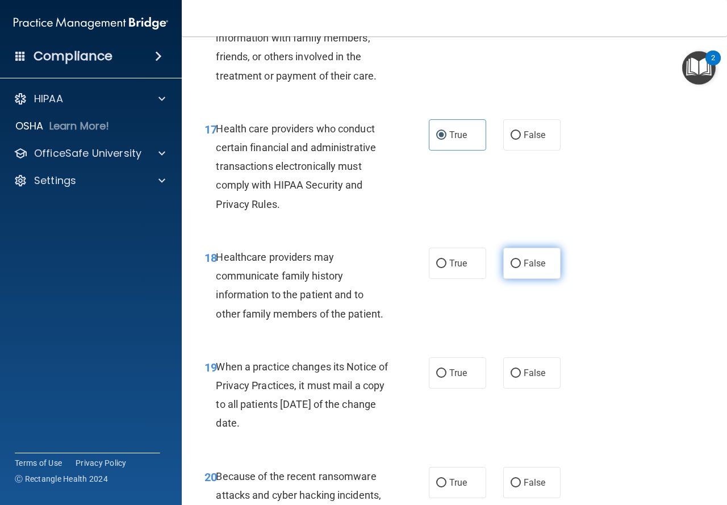
radio input "true"
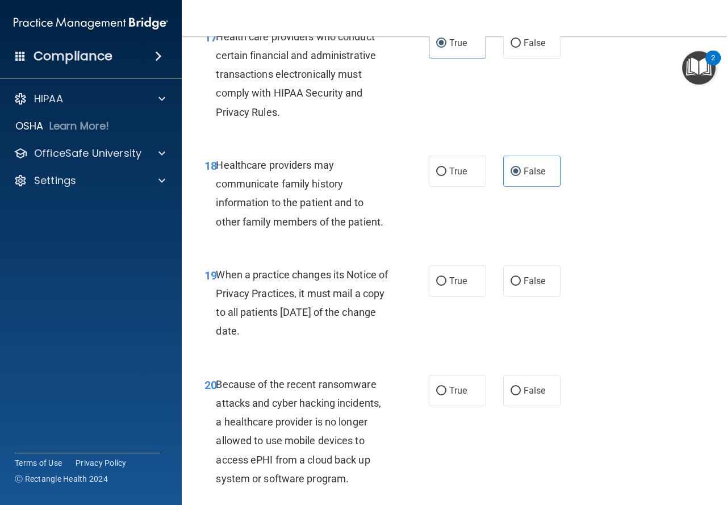
scroll to position [2045, 0]
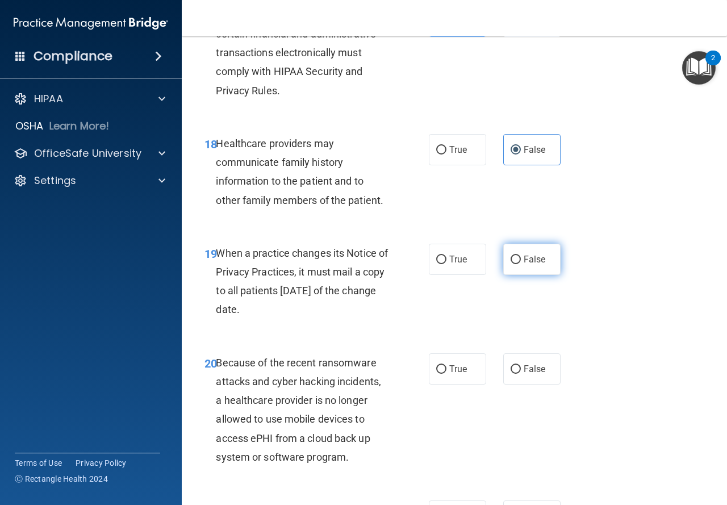
click at [517, 275] on label "False" at bounding box center [531, 259] width 57 height 31
click at [517, 264] on input "False" at bounding box center [516, 260] width 10 height 9
radio input "true"
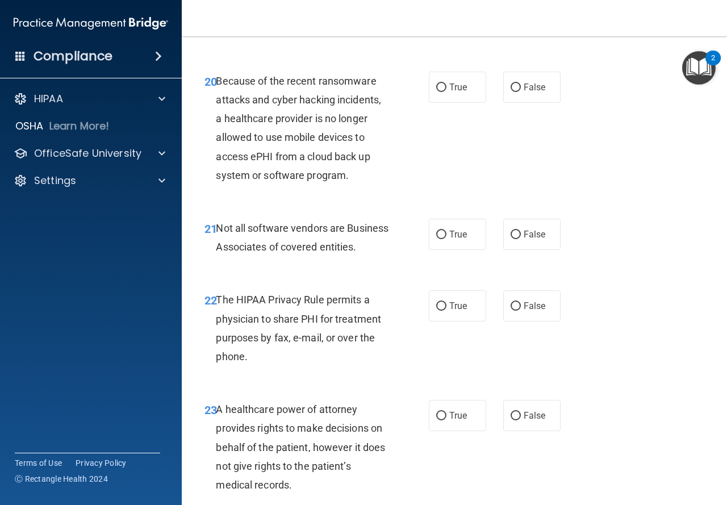
scroll to position [2329, 0]
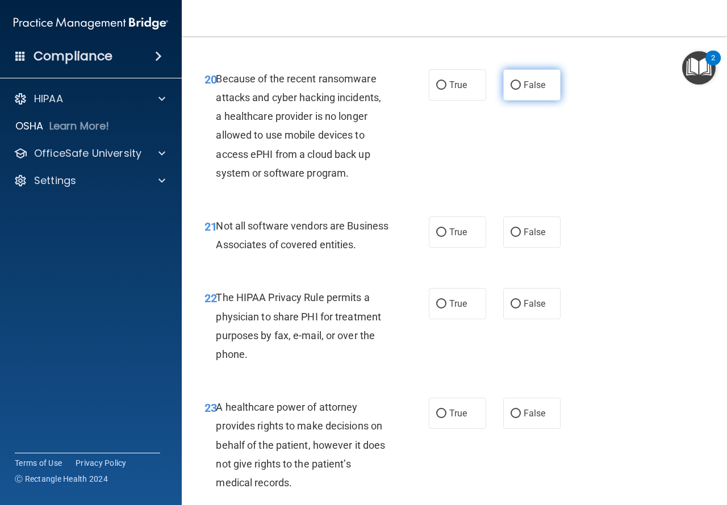
click at [524, 90] on span "False" at bounding box center [535, 85] width 22 height 11
click at [521, 90] on input "False" at bounding box center [516, 85] width 10 height 9
radio input "true"
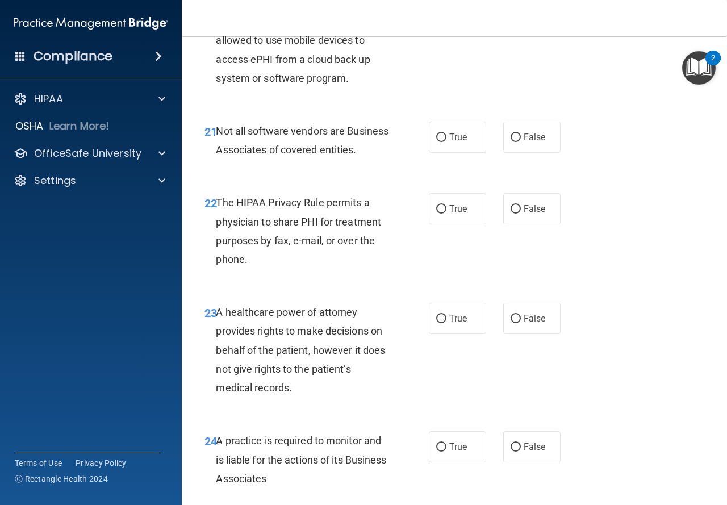
scroll to position [2443, 0]
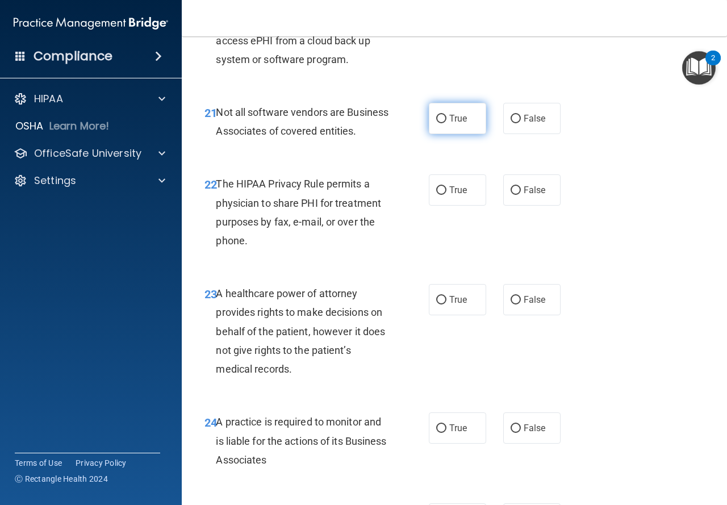
click at [464, 134] on label "True" at bounding box center [457, 118] width 57 height 31
click at [447, 123] on input "True" at bounding box center [441, 119] width 10 height 9
radio input "true"
click at [469, 206] on label "True" at bounding box center [457, 189] width 57 height 31
click at [447, 195] on input "True" at bounding box center [441, 190] width 10 height 9
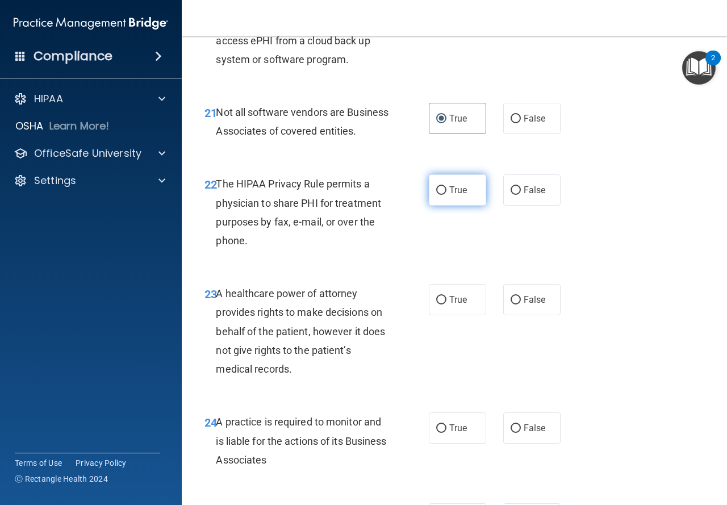
radio input "true"
click at [503, 315] on label "False" at bounding box center [531, 299] width 57 height 31
click at [511, 305] on input "False" at bounding box center [516, 300] width 10 height 9
radio input "true"
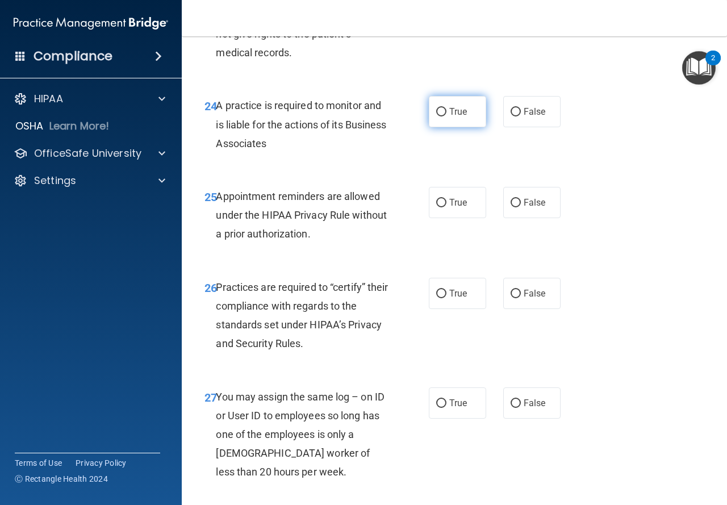
scroll to position [2784, 0]
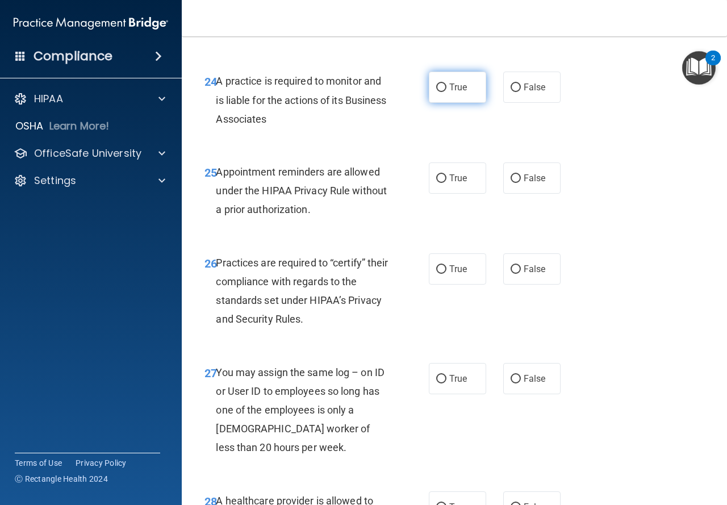
click at [448, 103] on label "True" at bounding box center [457, 87] width 57 height 31
click at [447, 92] on input "True" at bounding box center [441, 88] width 10 height 9
radio input "true"
click at [460, 183] on span "True" at bounding box center [458, 178] width 18 height 11
click at [447, 183] on input "True" at bounding box center [441, 178] width 10 height 9
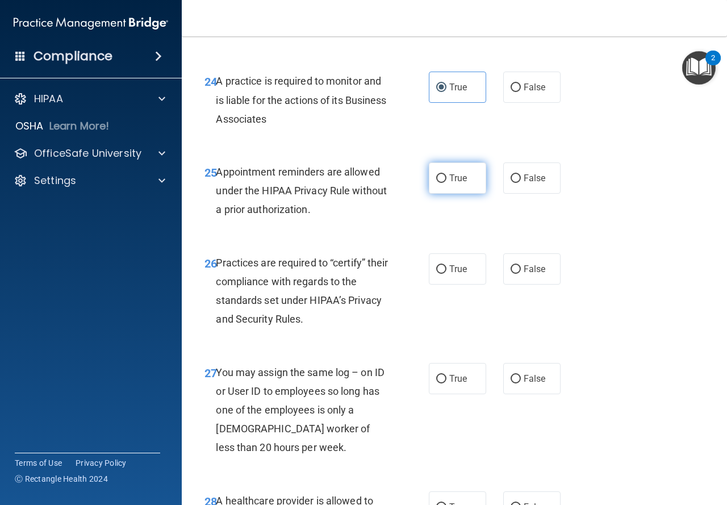
radio input "true"
click at [529, 274] on span "False" at bounding box center [535, 269] width 22 height 11
click at [521, 274] on input "False" at bounding box center [516, 269] width 10 height 9
radio input "true"
click at [514, 383] on input "False" at bounding box center [516, 379] width 10 height 9
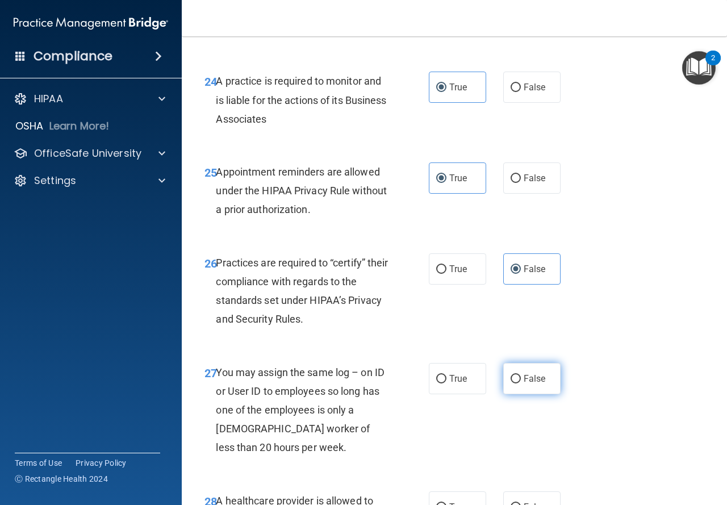
radio input "true"
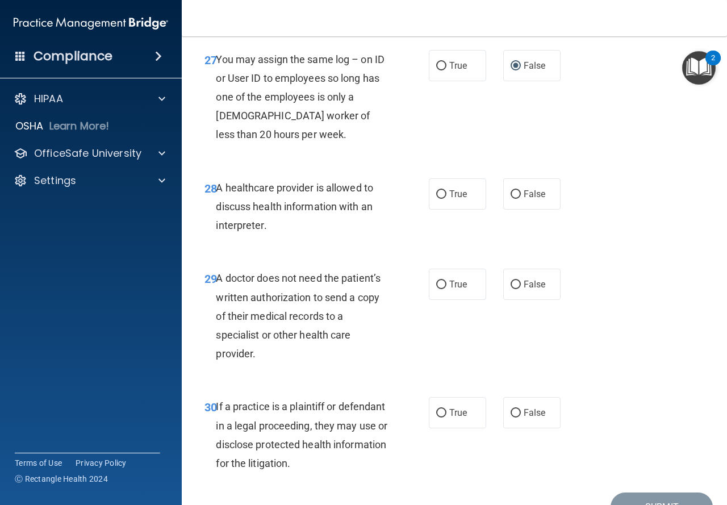
scroll to position [3196, 0]
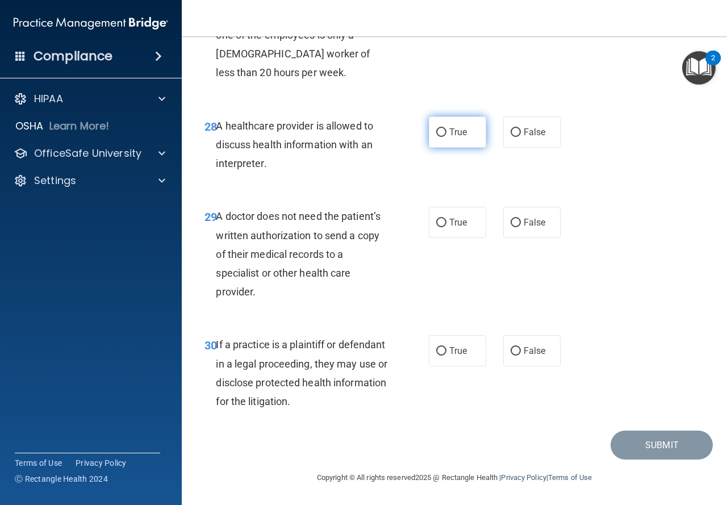
click at [447, 140] on label "True" at bounding box center [457, 131] width 57 height 31
click at [447, 137] on input "True" at bounding box center [441, 132] width 10 height 9
radio input "true"
click at [462, 234] on label "True" at bounding box center [457, 222] width 57 height 31
click at [447, 227] on input "True" at bounding box center [441, 223] width 10 height 9
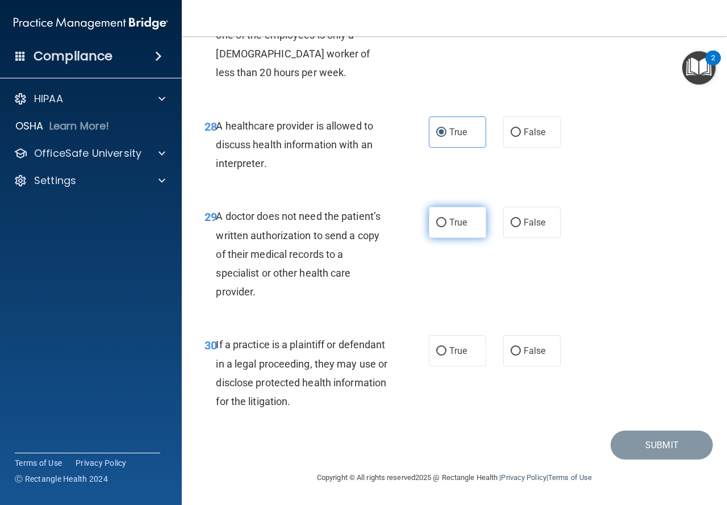
radio input "true"
click at [456, 356] on span "True" at bounding box center [458, 350] width 18 height 11
click at [447, 356] on input "True" at bounding box center [441, 351] width 10 height 9
radio input "true"
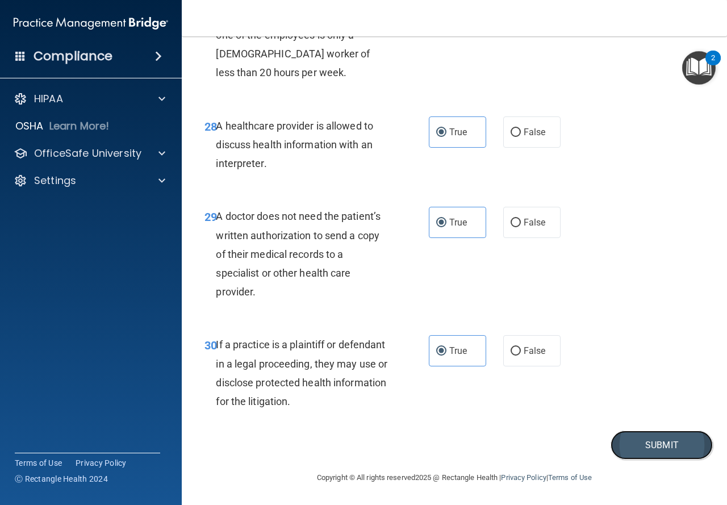
click at [664, 443] on button "Submit" at bounding box center [662, 445] width 102 height 29
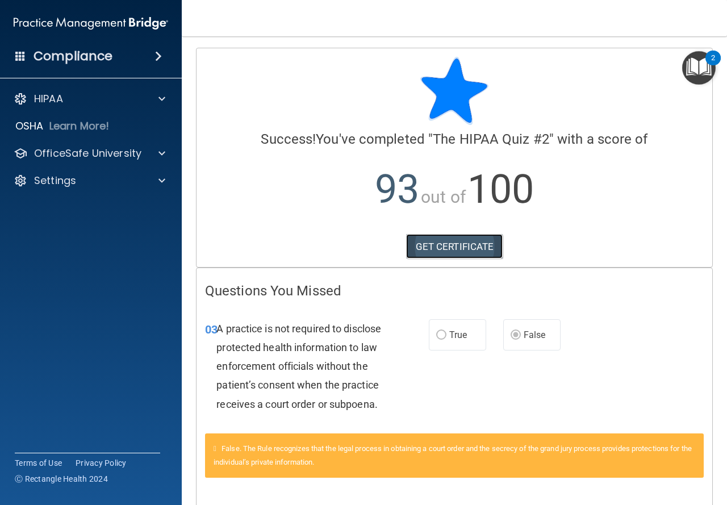
click at [481, 245] on link "GET CERTIFICATE" at bounding box center [454, 246] width 97 height 25
